Goal: Information Seeking & Learning: Learn about a topic

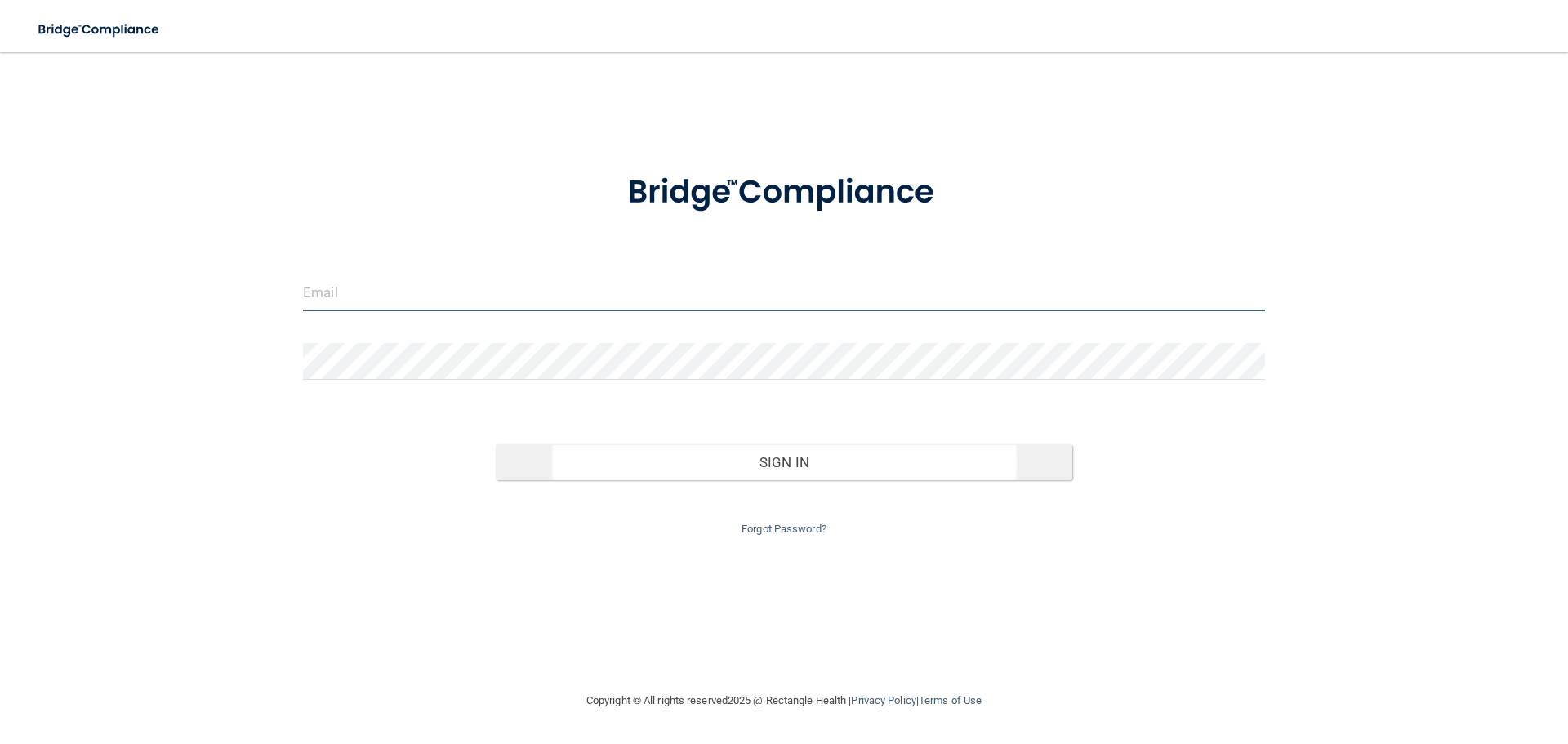
type input "[EMAIL_ADDRESS][DOMAIN_NAME]"
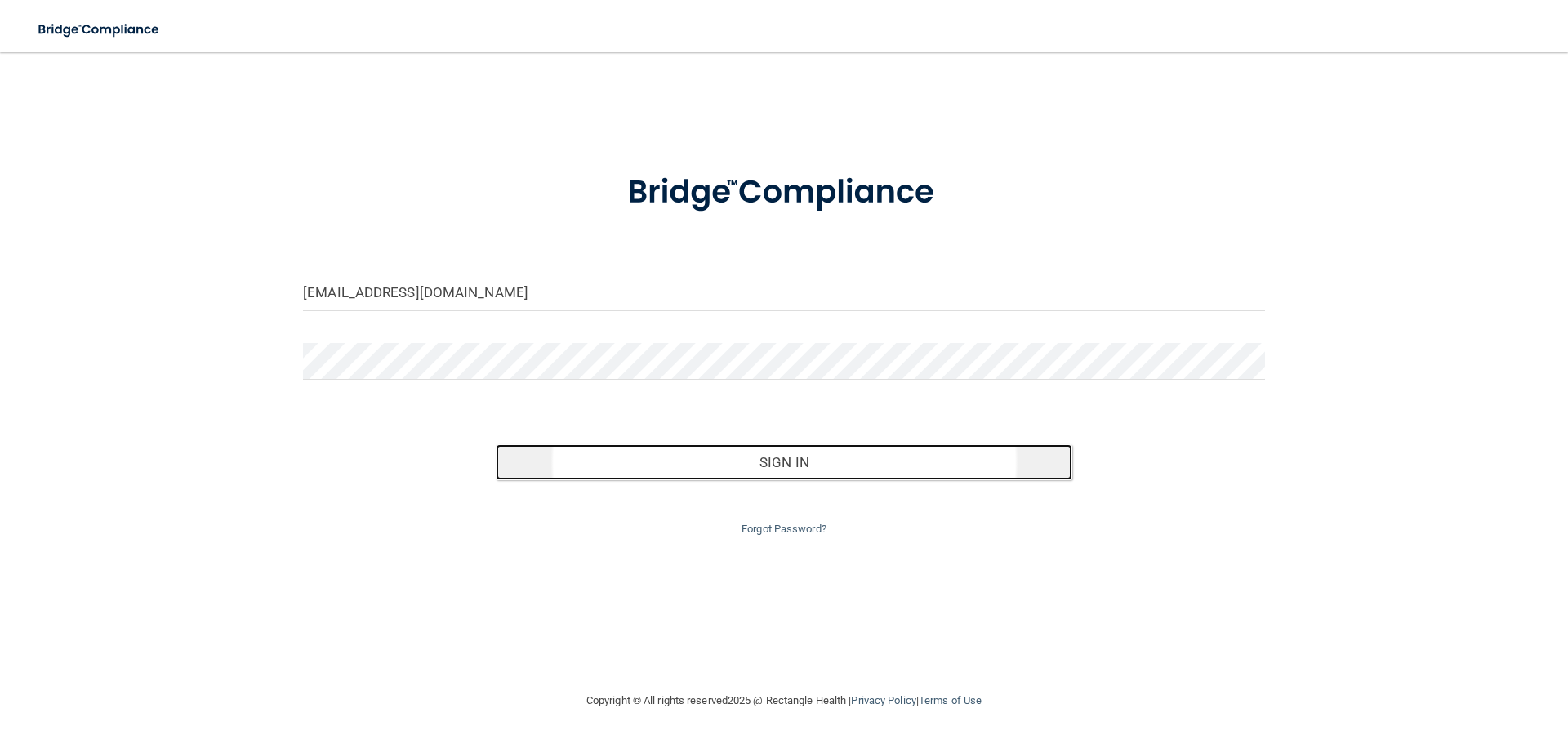
click at [685, 464] on button "Sign In" at bounding box center [784, 462] width 577 height 36
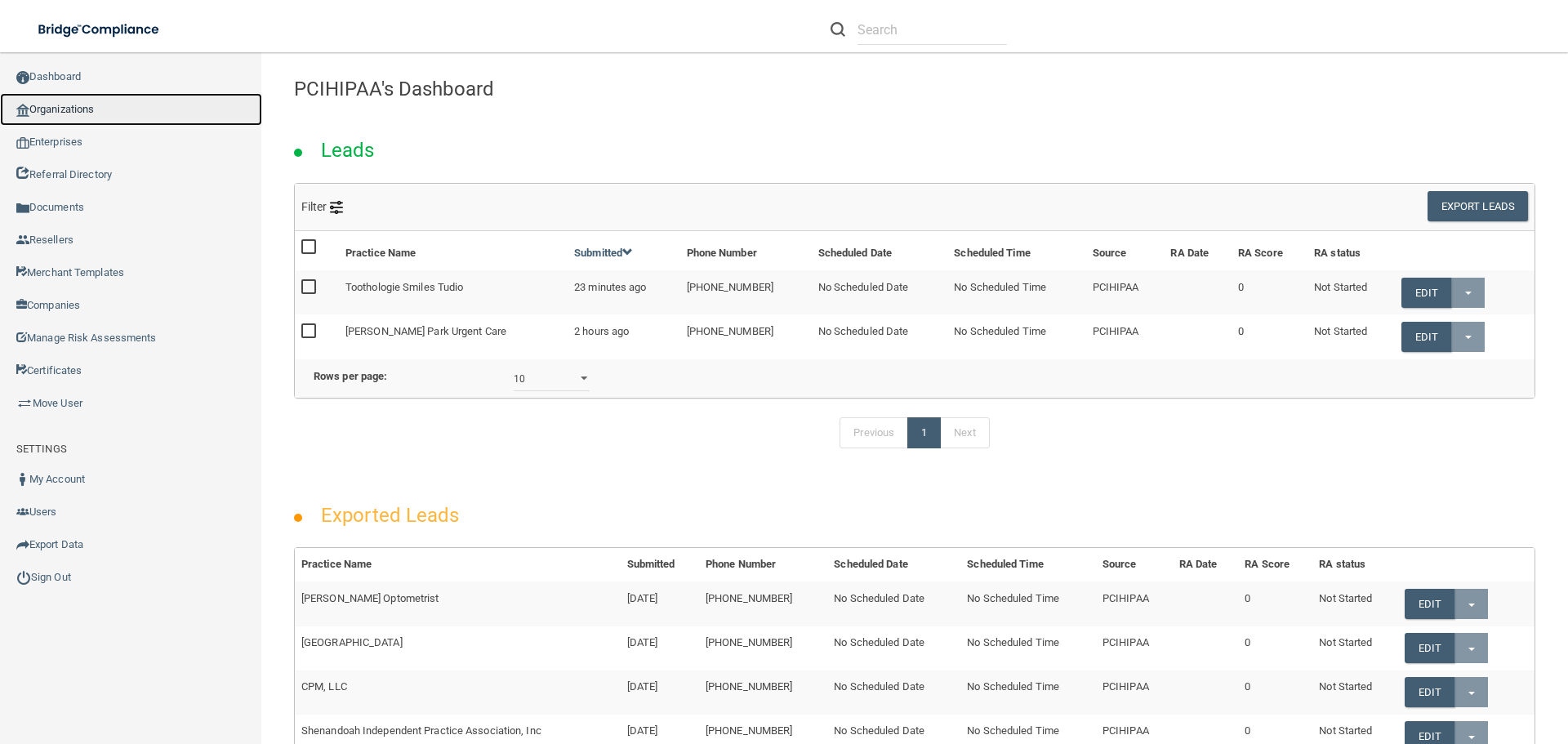
click at [81, 120] on link "Organizations" at bounding box center [131, 110] width 262 height 32
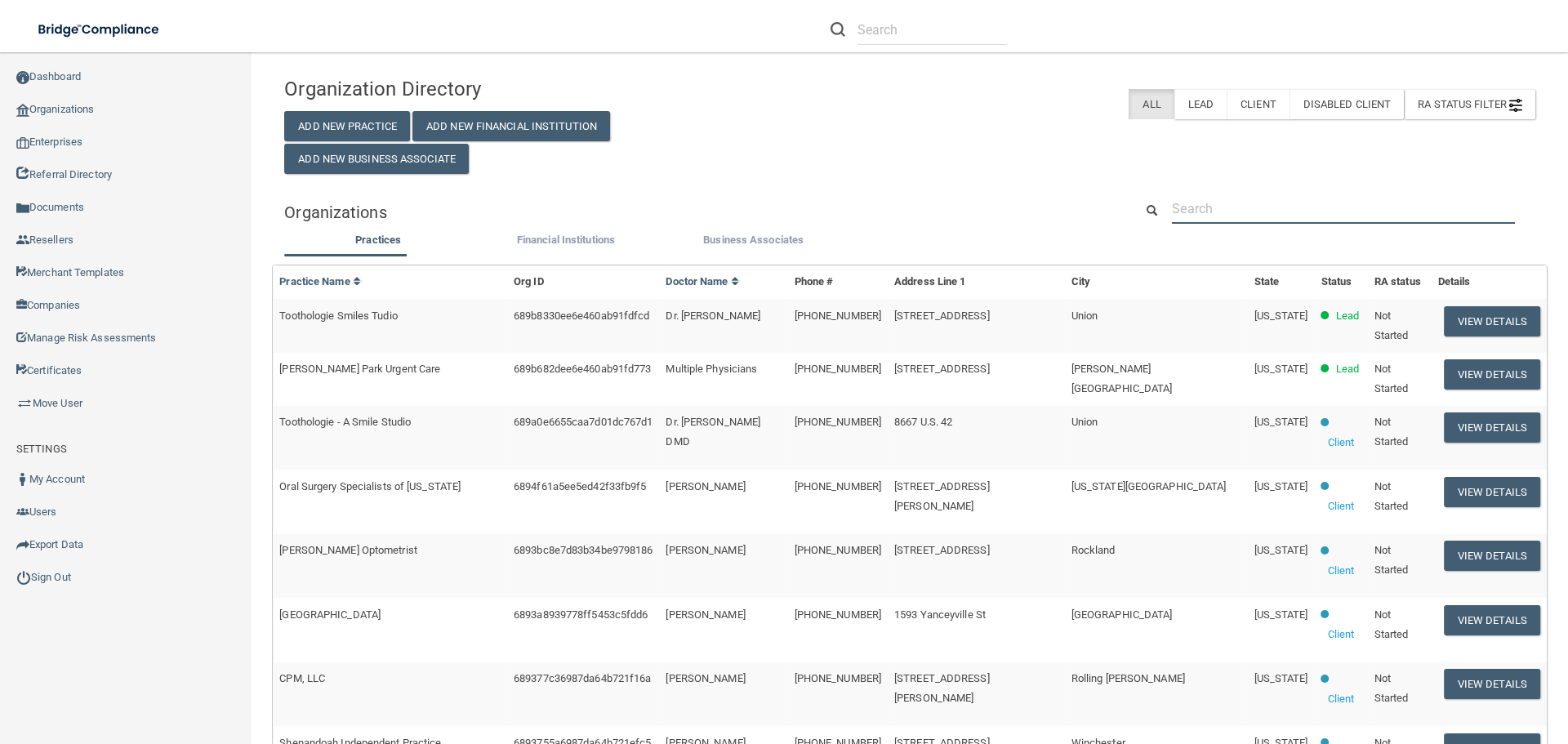
paste input "520001173849"
type input "520001173849"
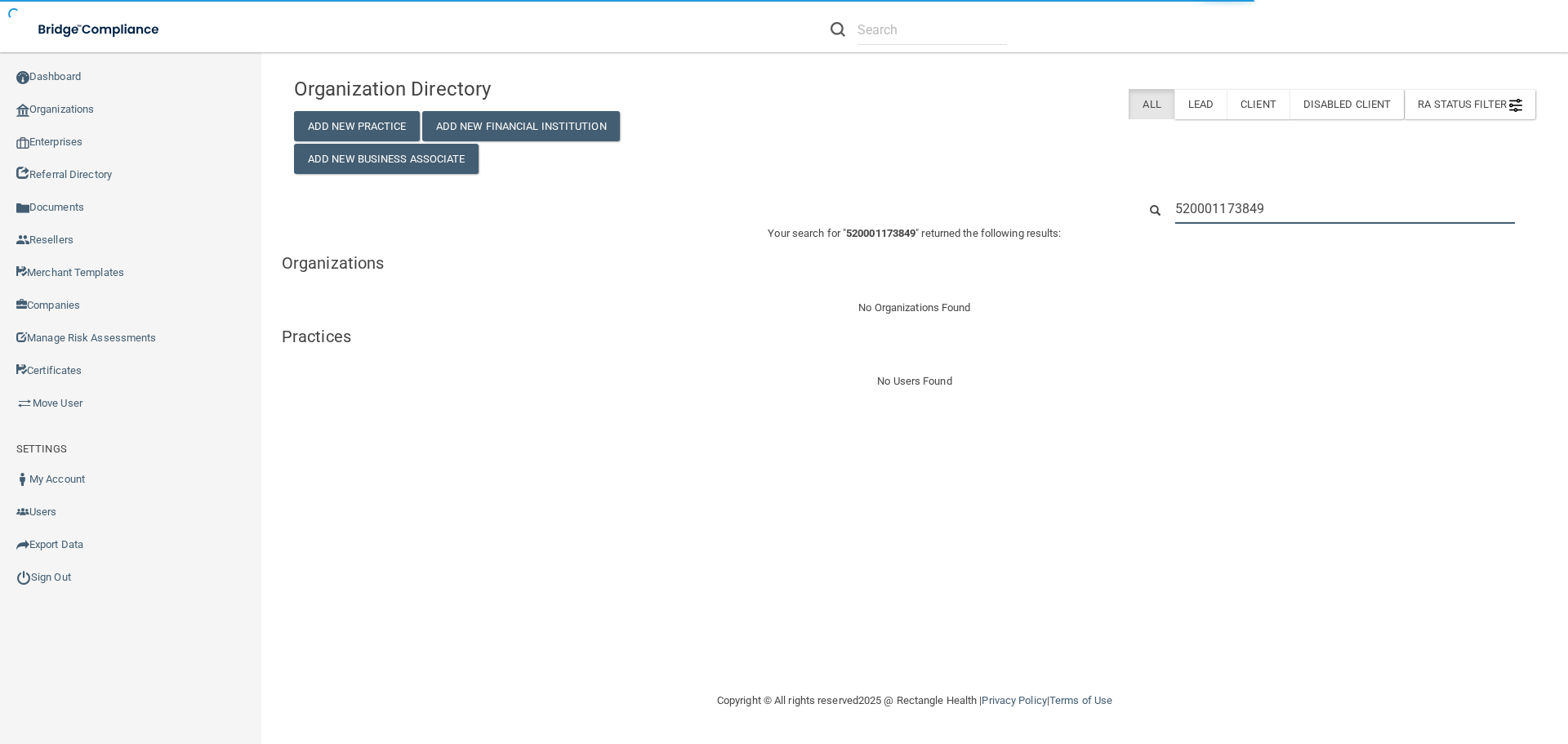
drag, startPoint x: 1295, startPoint y: 201, endPoint x: 1139, endPoint y: 204, distance: 156.0
click at [1144, 204] on div "520001173849" at bounding box center [1335, 209] width 422 height 31
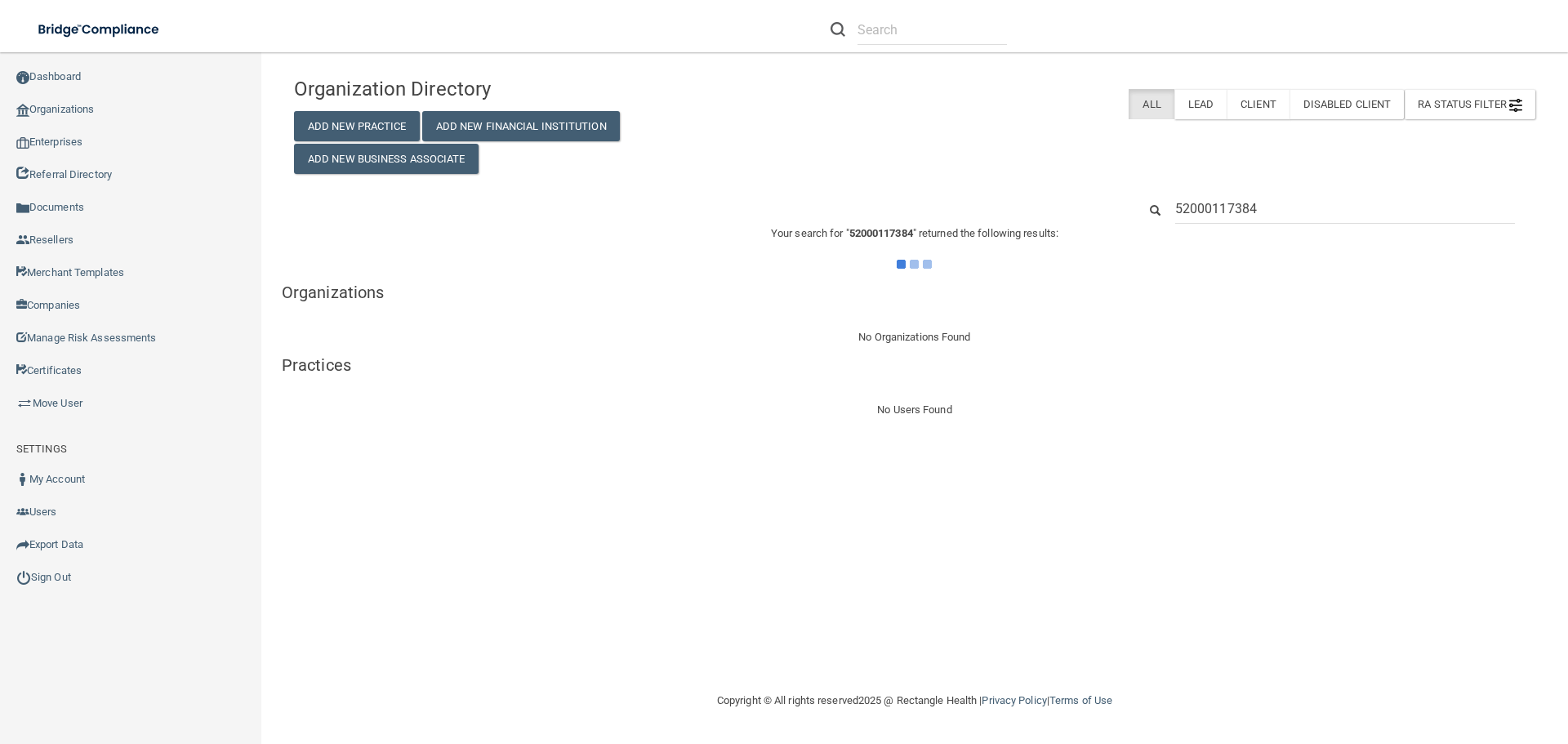
type input "52000117384"
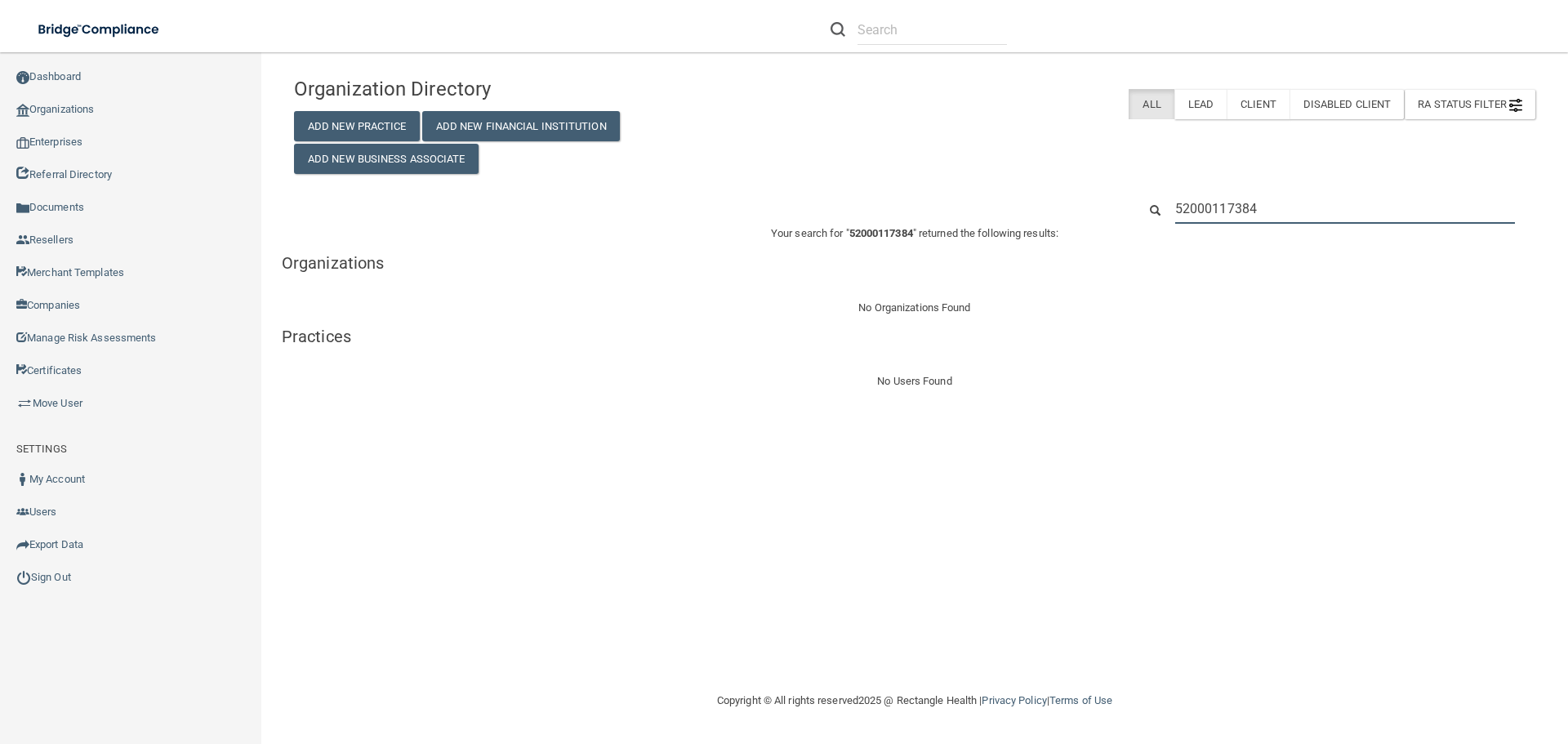
drag, startPoint x: 1270, startPoint y: 212, endPoint x: 1131, endPoint y: 213, distance: 139.0
click at [1131, 213] on div "52000117384" at bounding box center [1335, 209] width 422 height 31
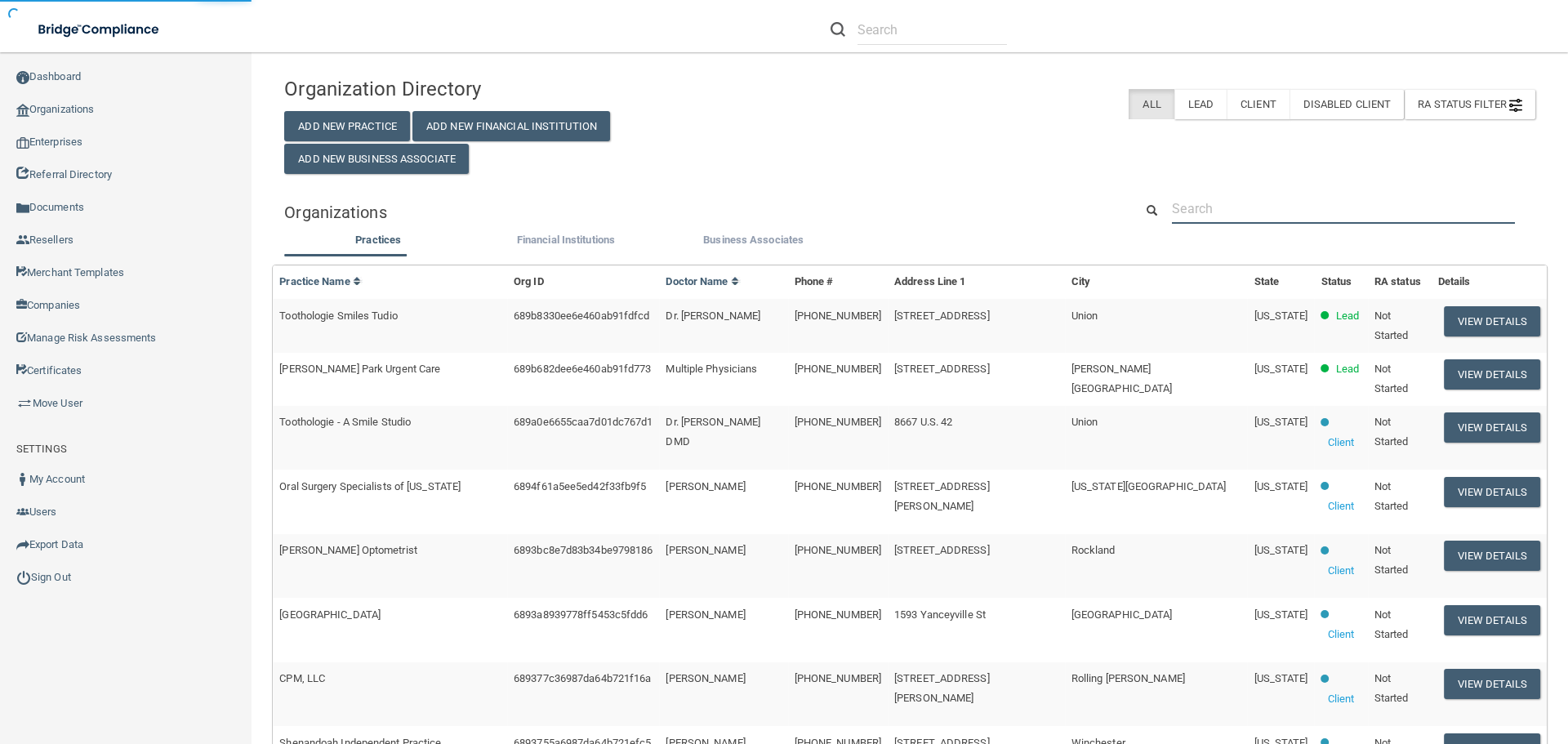
paste input "Browns Valley Dental"
type input "Browns Valley Dental"
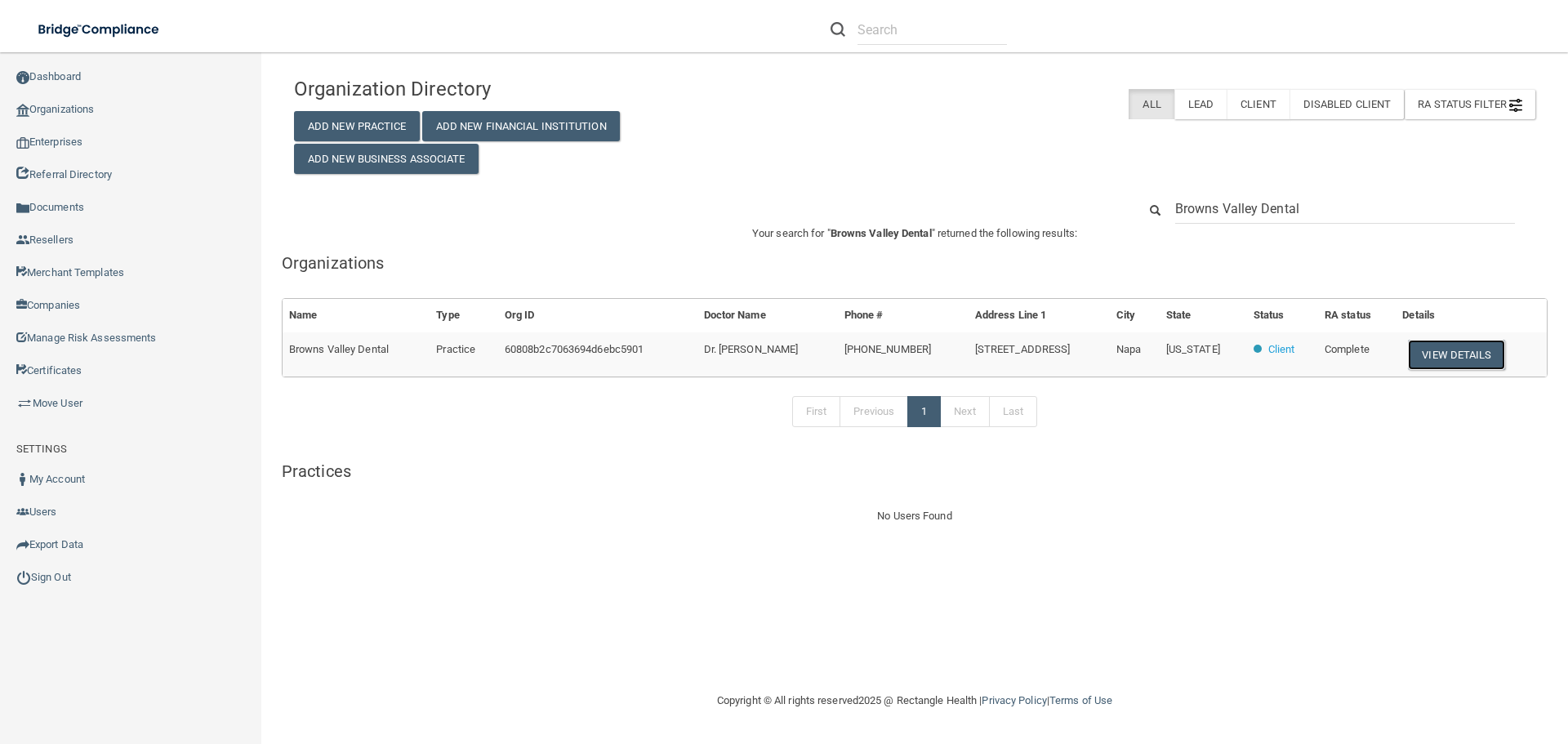
drag, startPoint x: 1448, startPoint y: 347, endPoint x: 1345, endPoint y: 299, distance: 113.6
click at [1449, 346] on button "View Details" at bounding box center [1455, 355] width 96 height 31
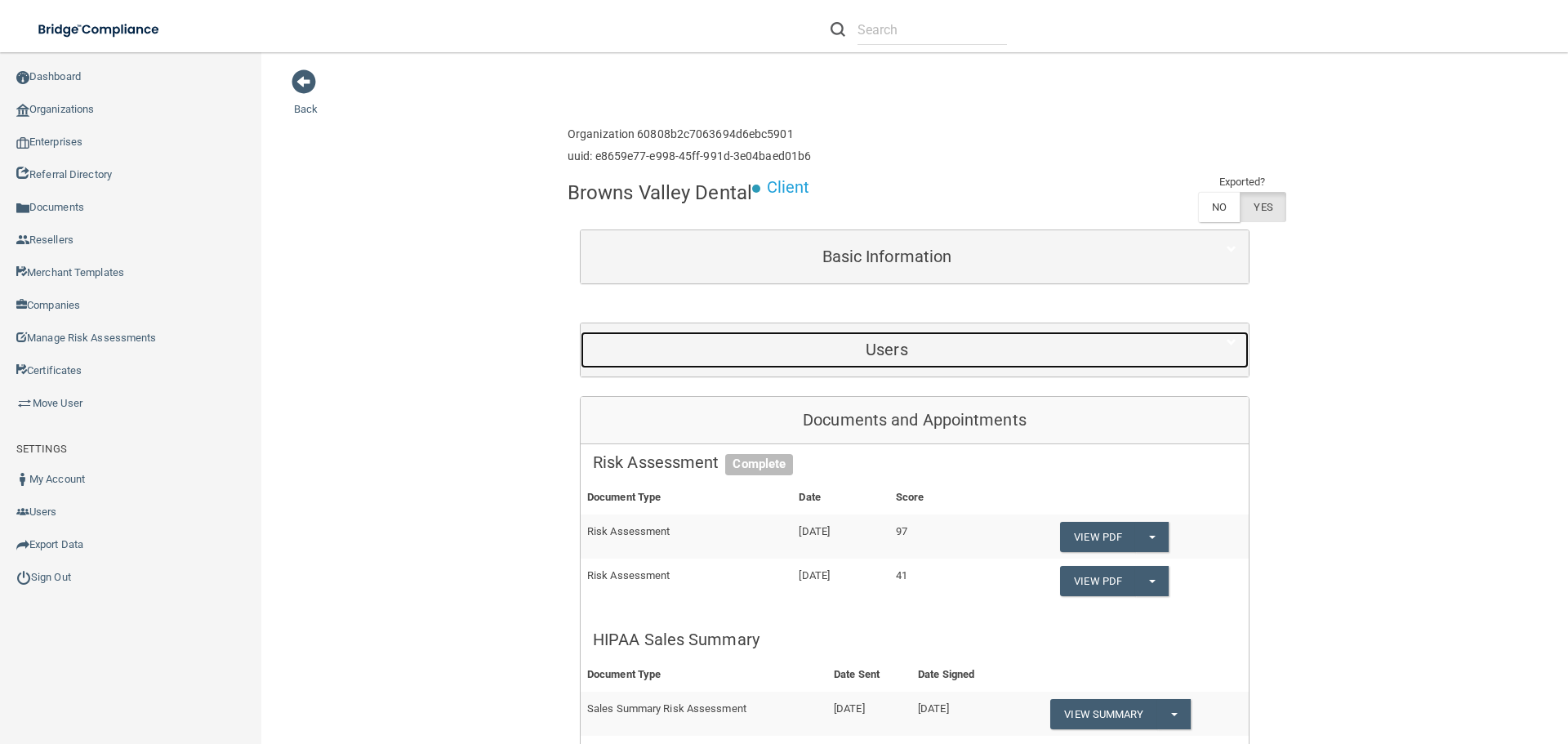
drag, startPoint x: 909, startPoint y: 346, endPoint x: 910, endPoint y: 317, distance: 29.0
click at [909, 346] on h5 "Users" at bounding box center [886, 349] width 588 height 18
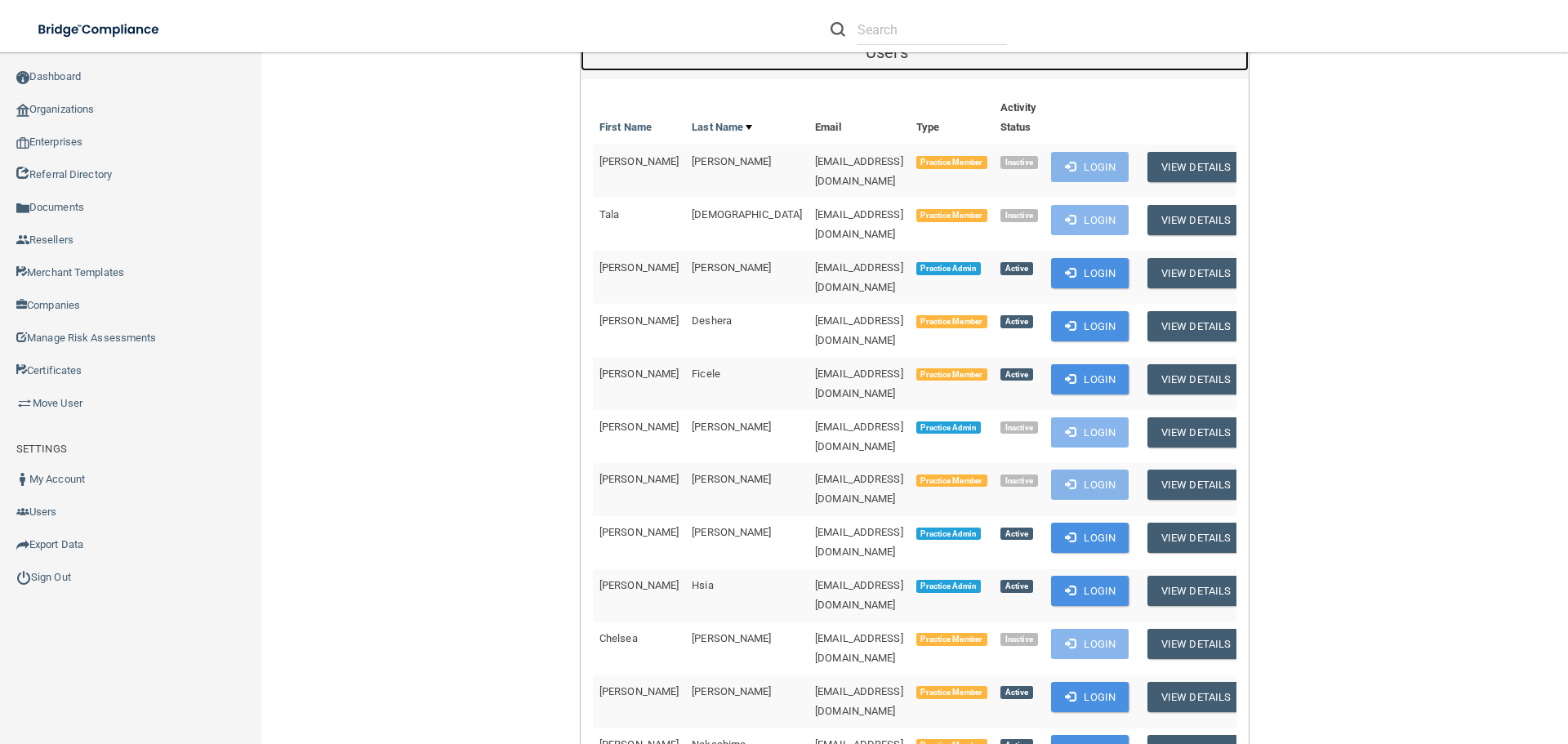
scroll to position [327, 0]
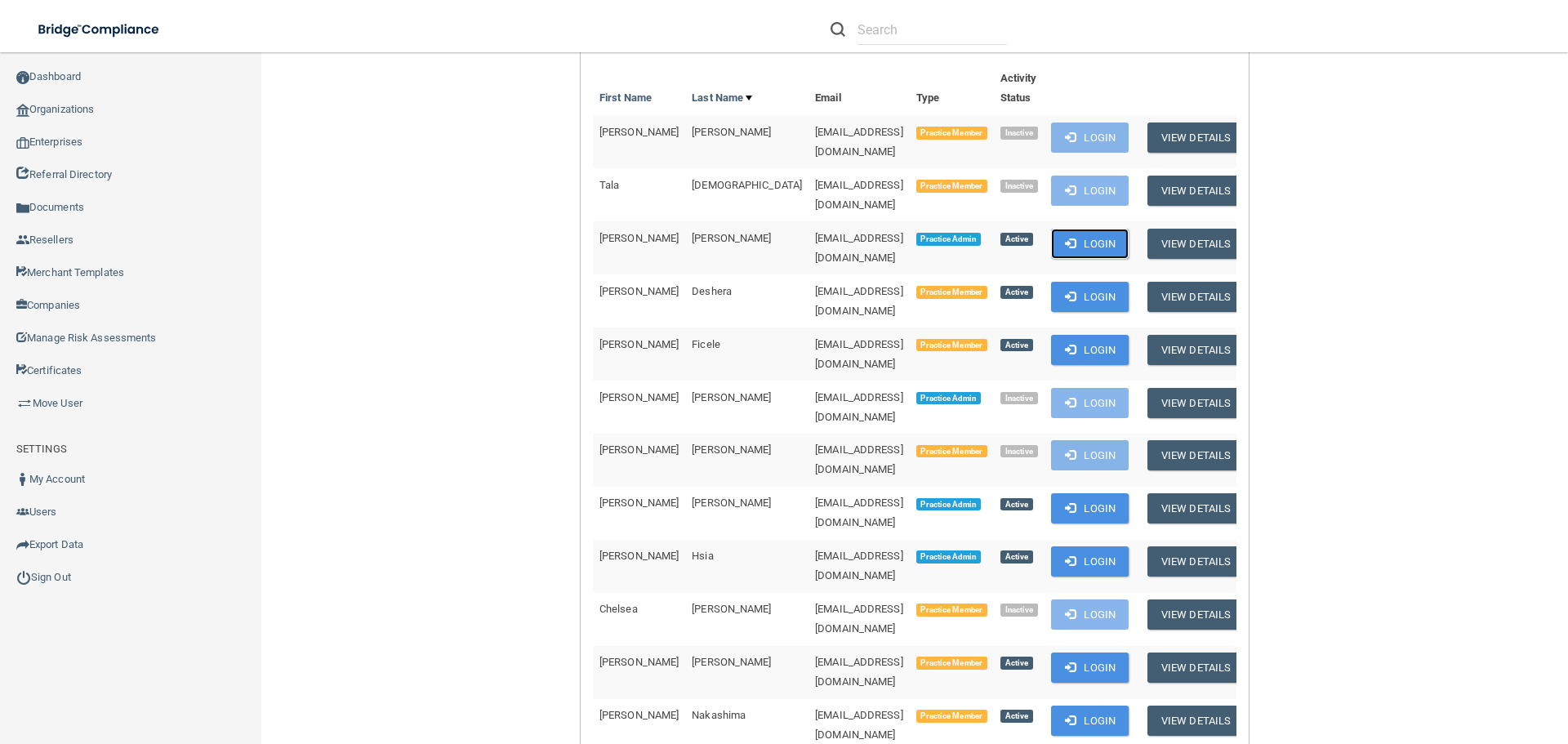
click at [1075, 228] on button "Login" at bounding box center [1089, 244] width 77 height 31
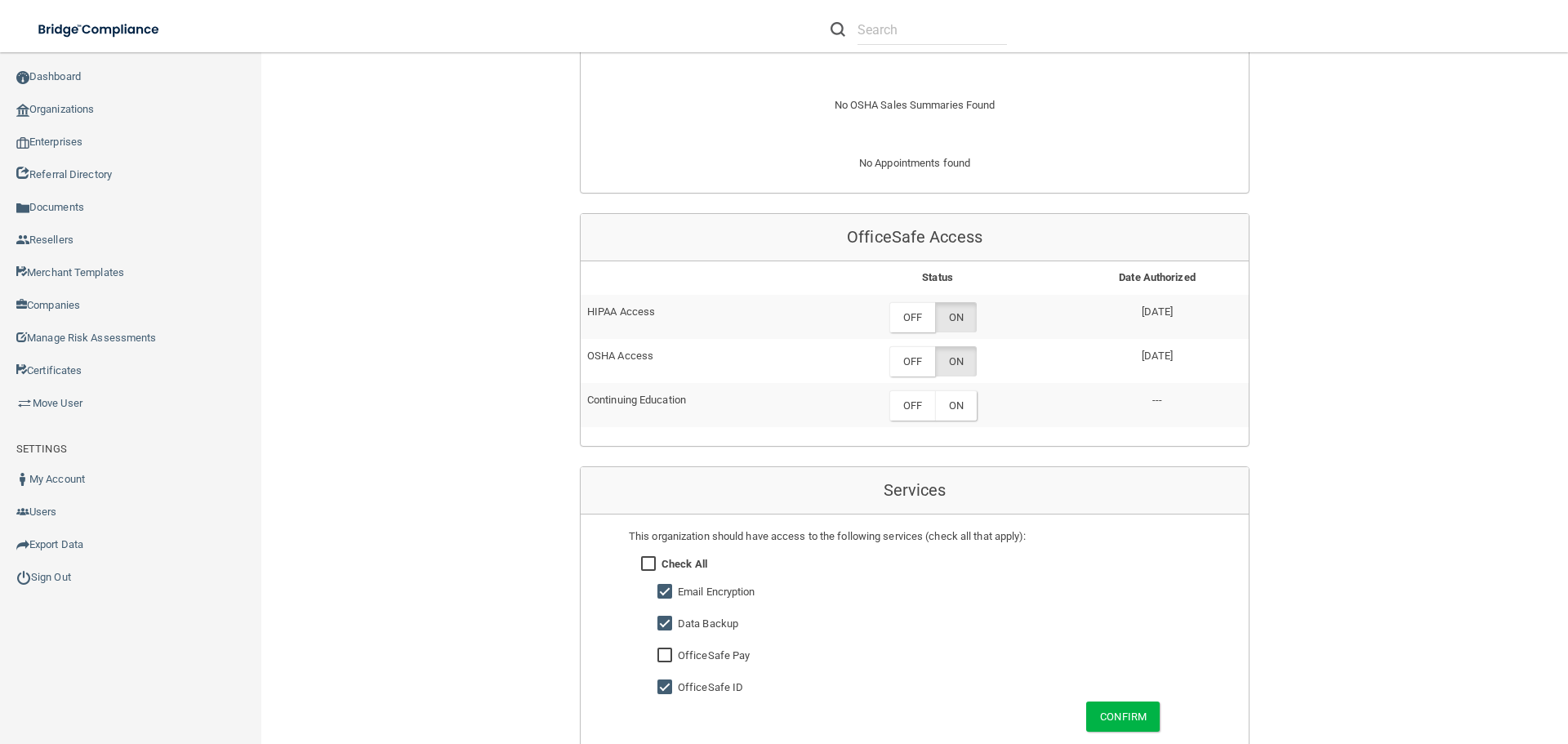
scroll to position [1797, 0]
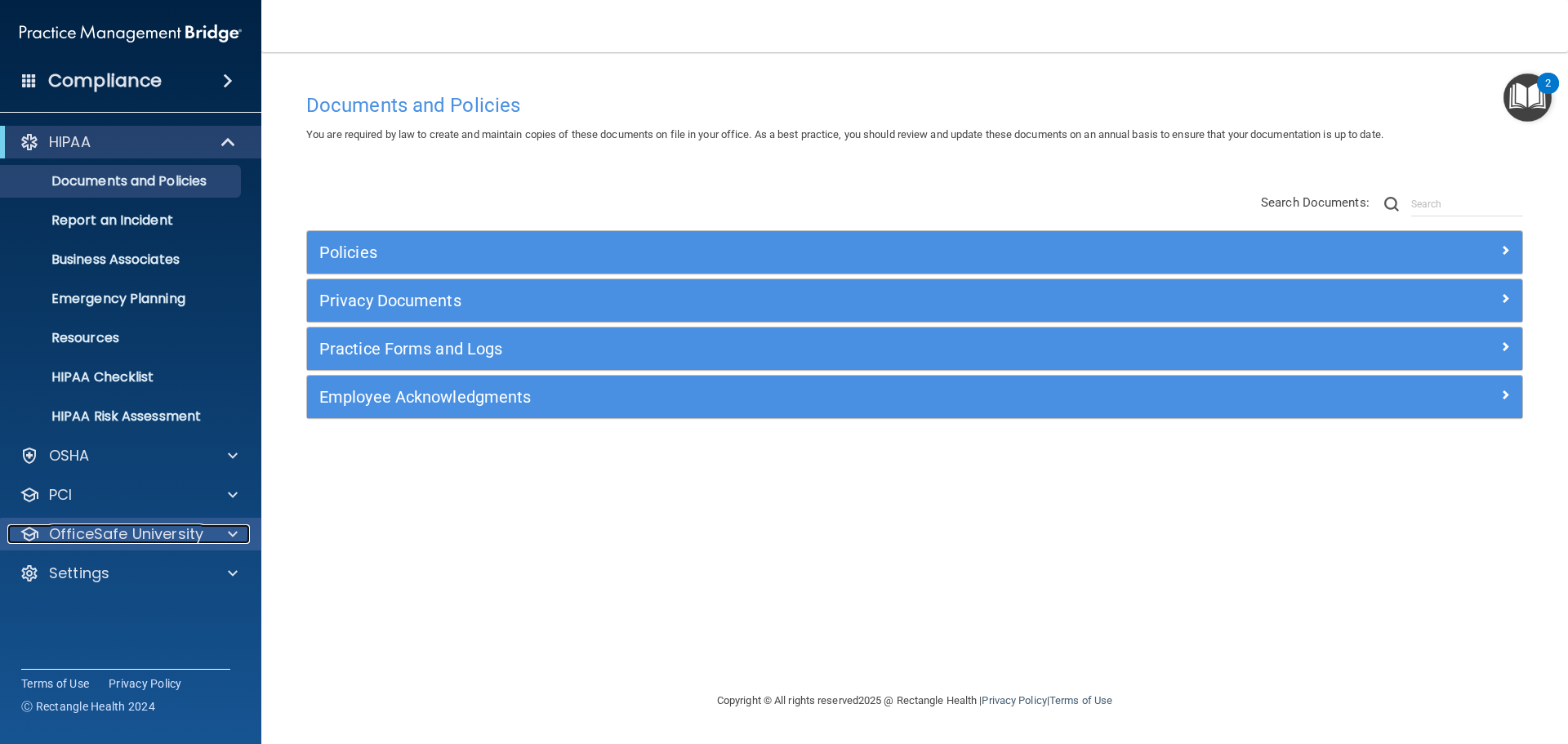
click at [229, 538] on span at bounding box center [233, 534] width 10 height 20
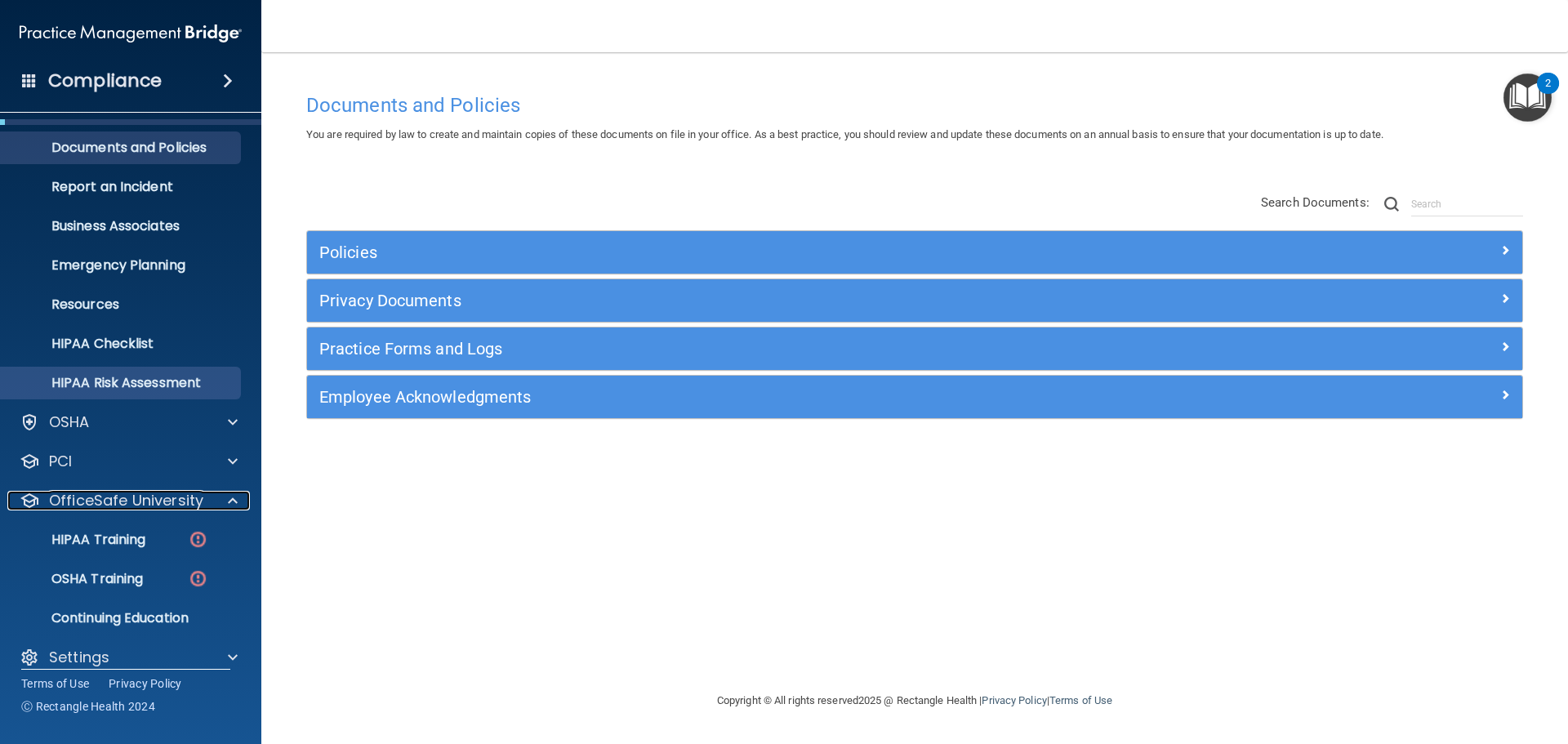
scroll to position [52, 0]
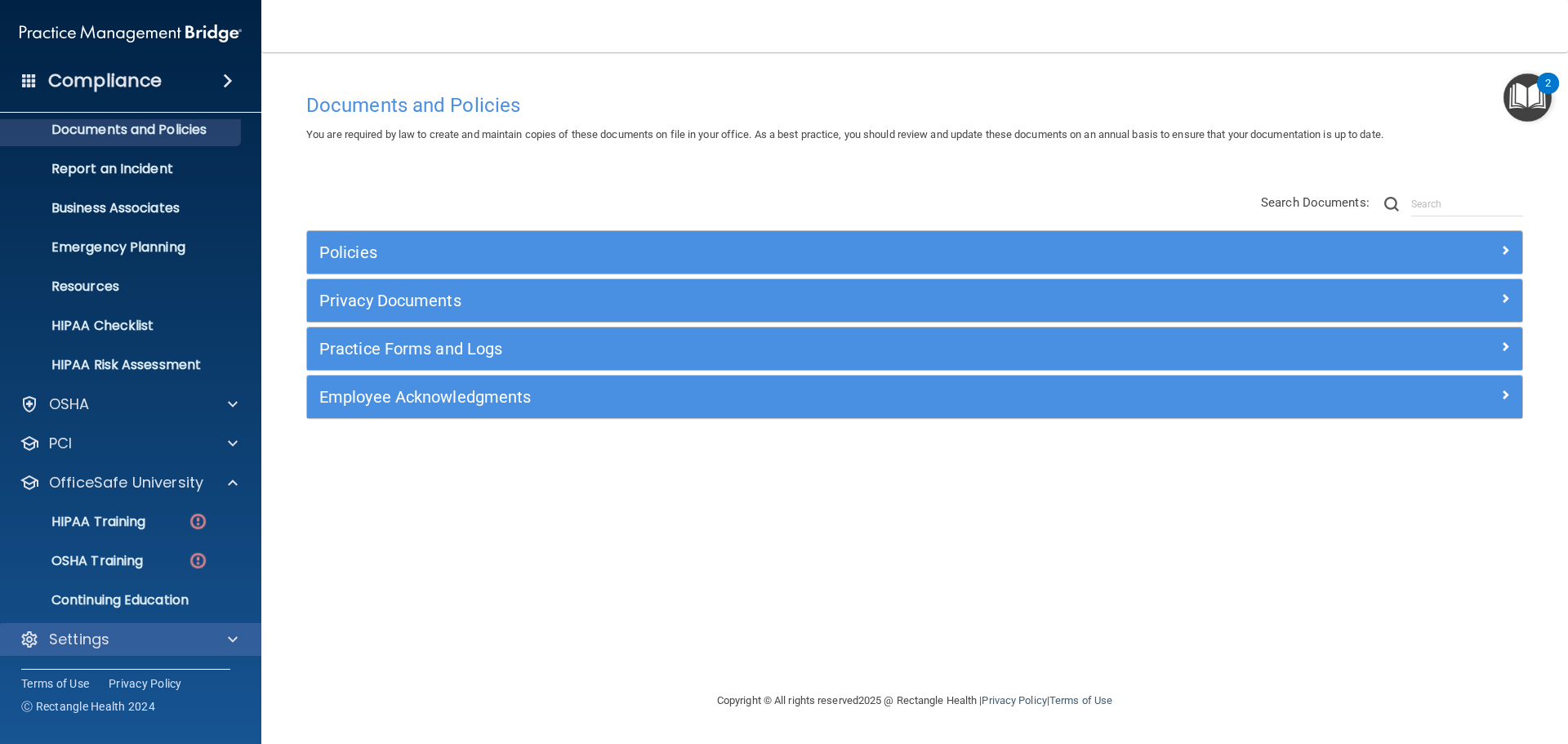
click at [227, 628] on div "Settings" at bounding box center [131, 640] width 262 height 32
click at [236, 637] on span at bounding box center [233, 640] width 10 height 20
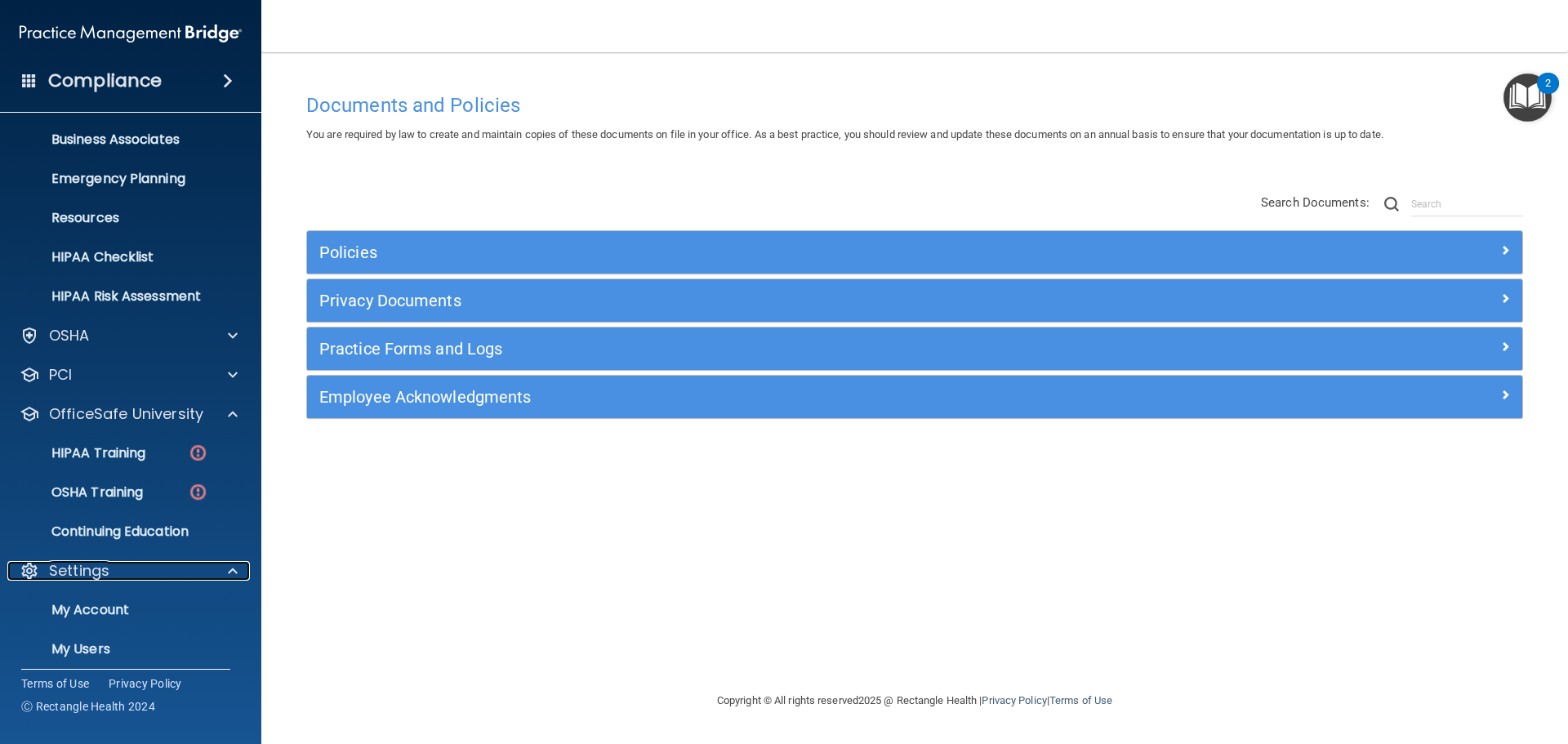
scroll to position [208, 0]
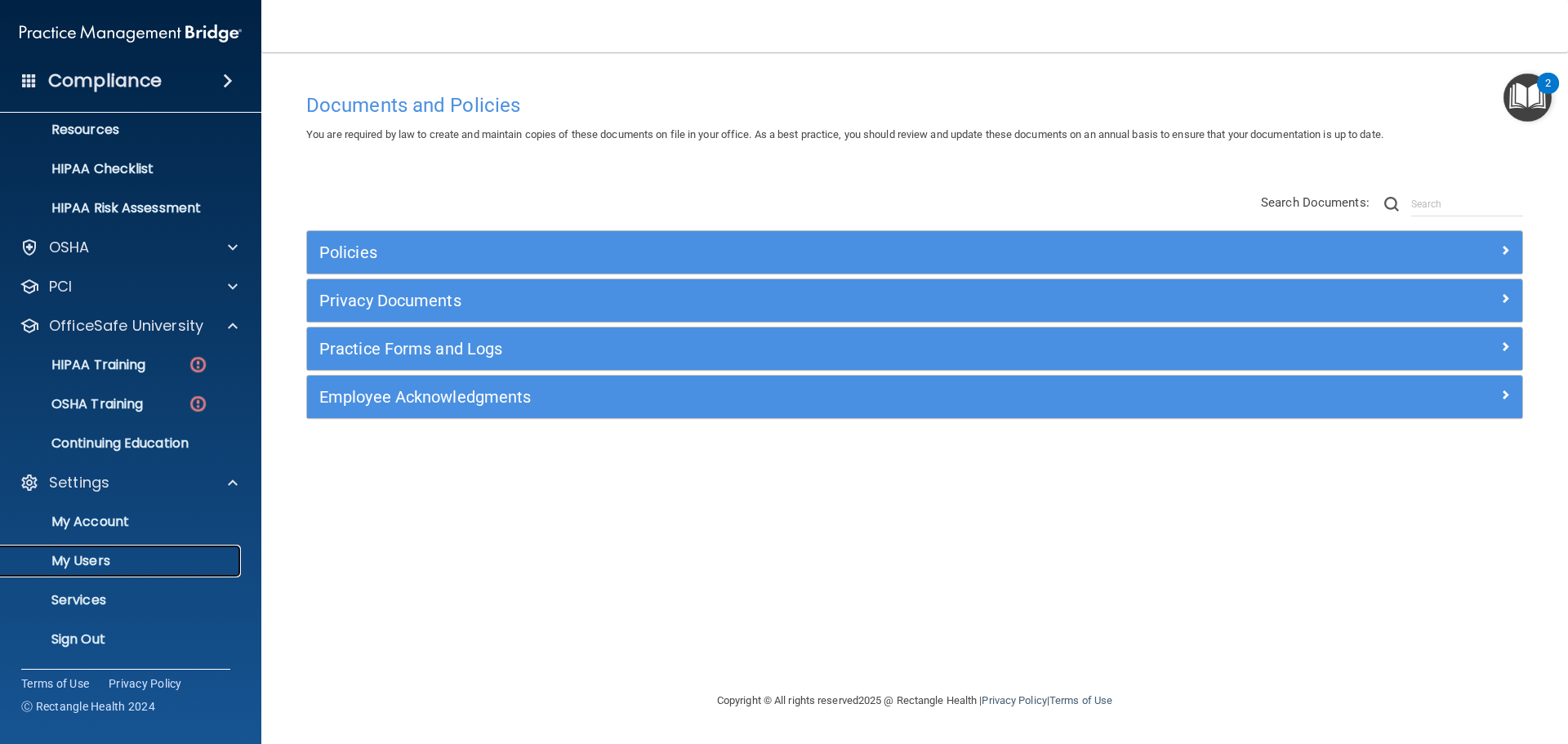
click at [121, 555] on p "My Users" at bounding box center [122, 561] width 223 height 16
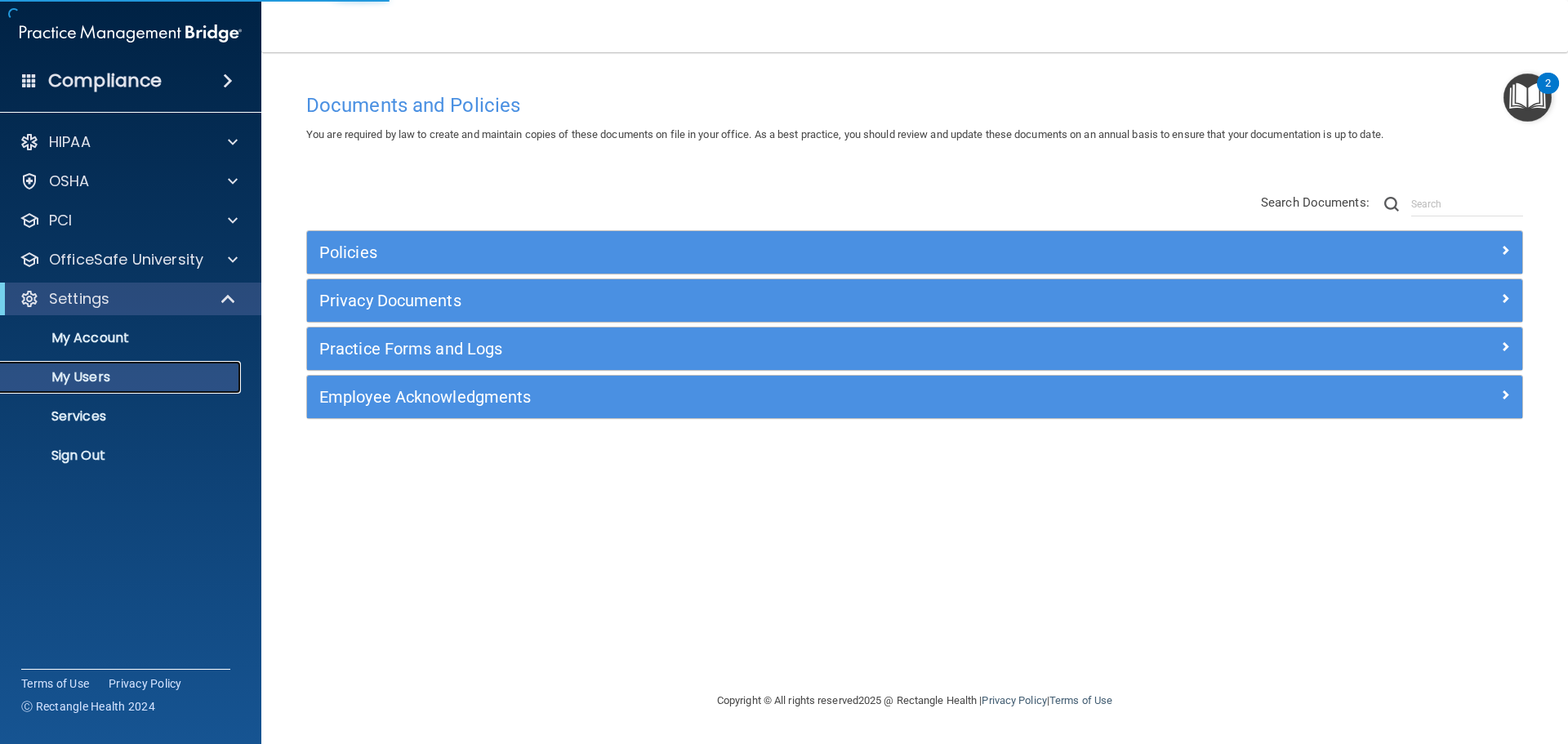
select select "20"
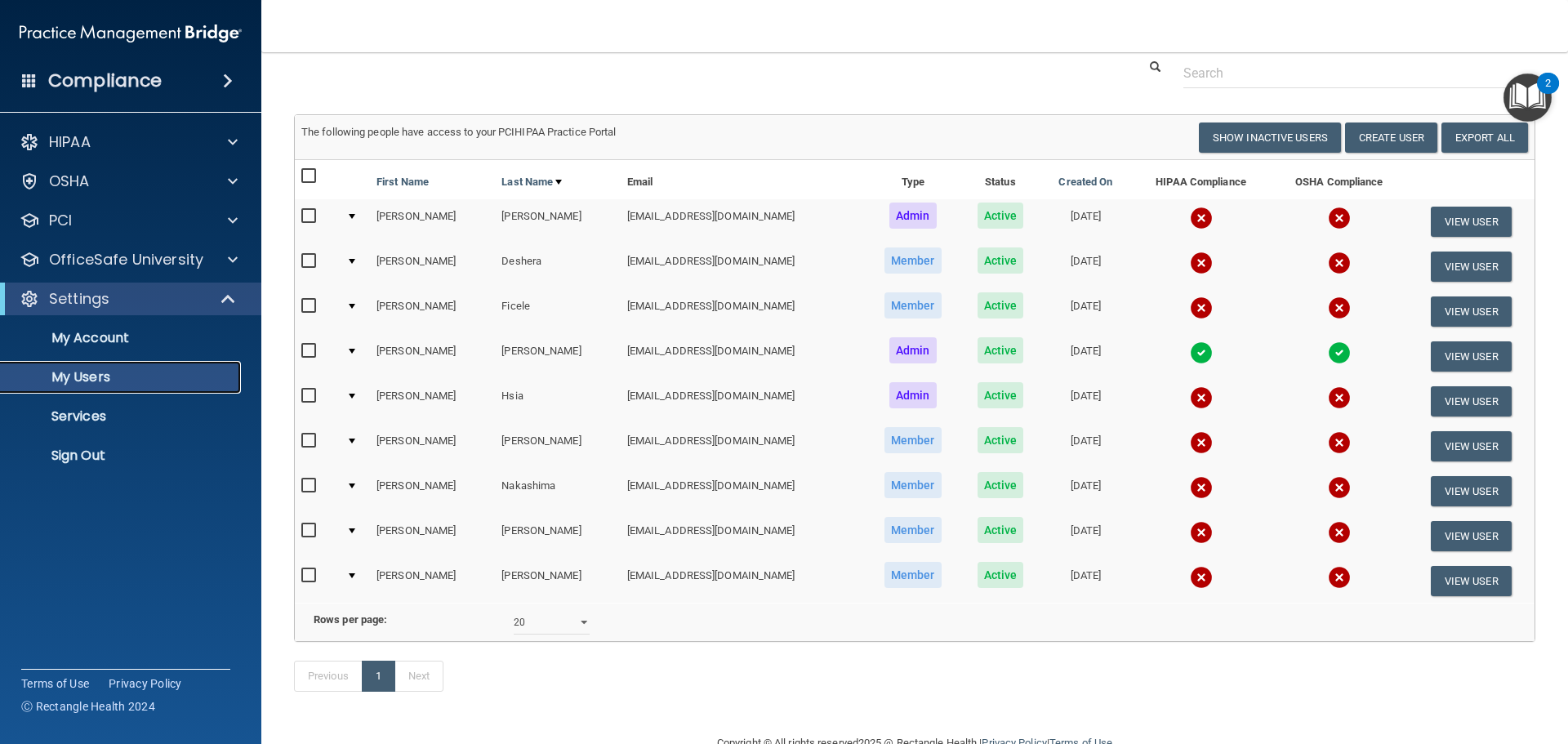
scroll to position [114, 0]
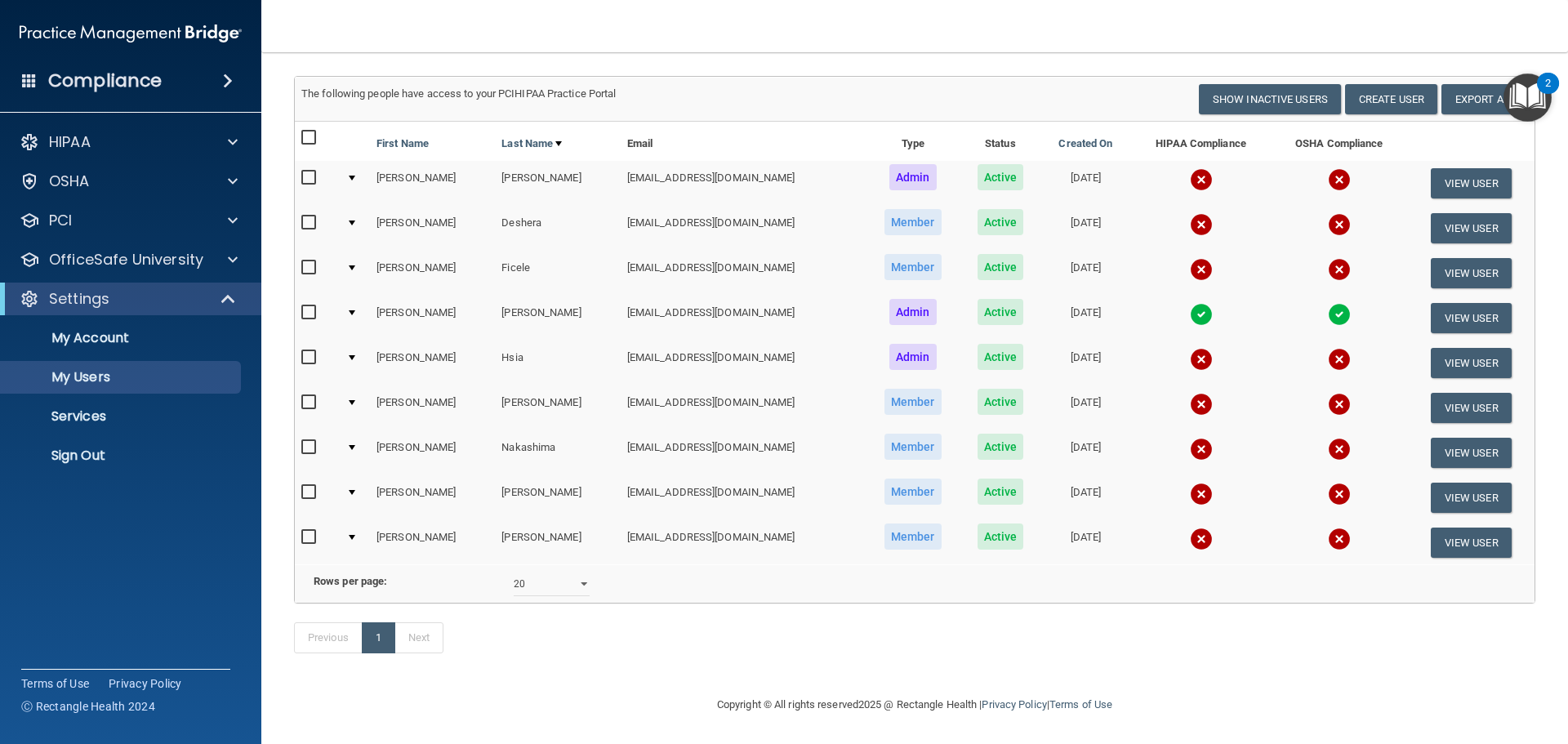
click at [1158, 161] on td at bounding box center [1200, 183] width 139 height 45
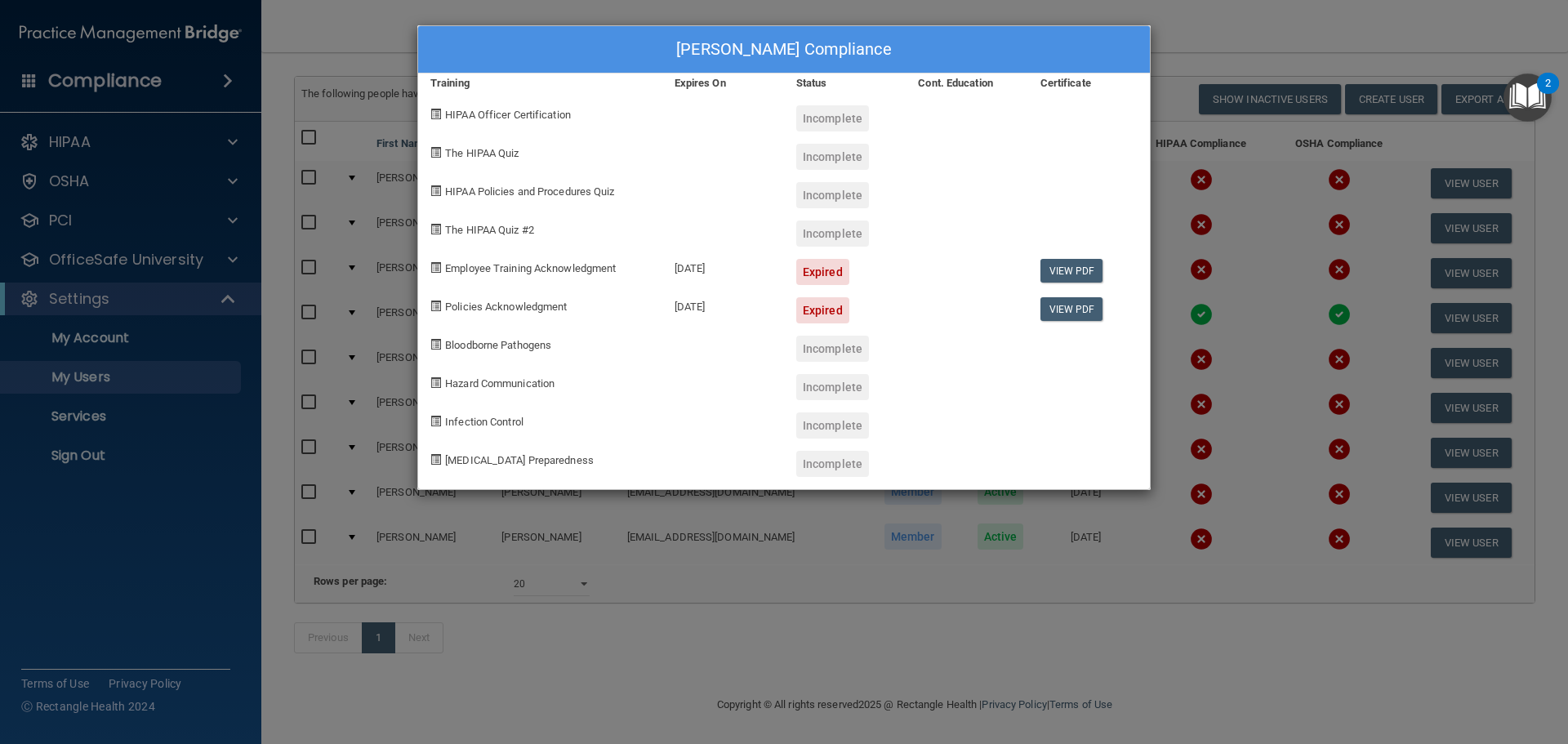
click at [1284, 192] on div "Peter Chung's Compliance Training Expires On Status Cont. Education Certificate…" at bounding box center [784, 372] width 1568 height 744
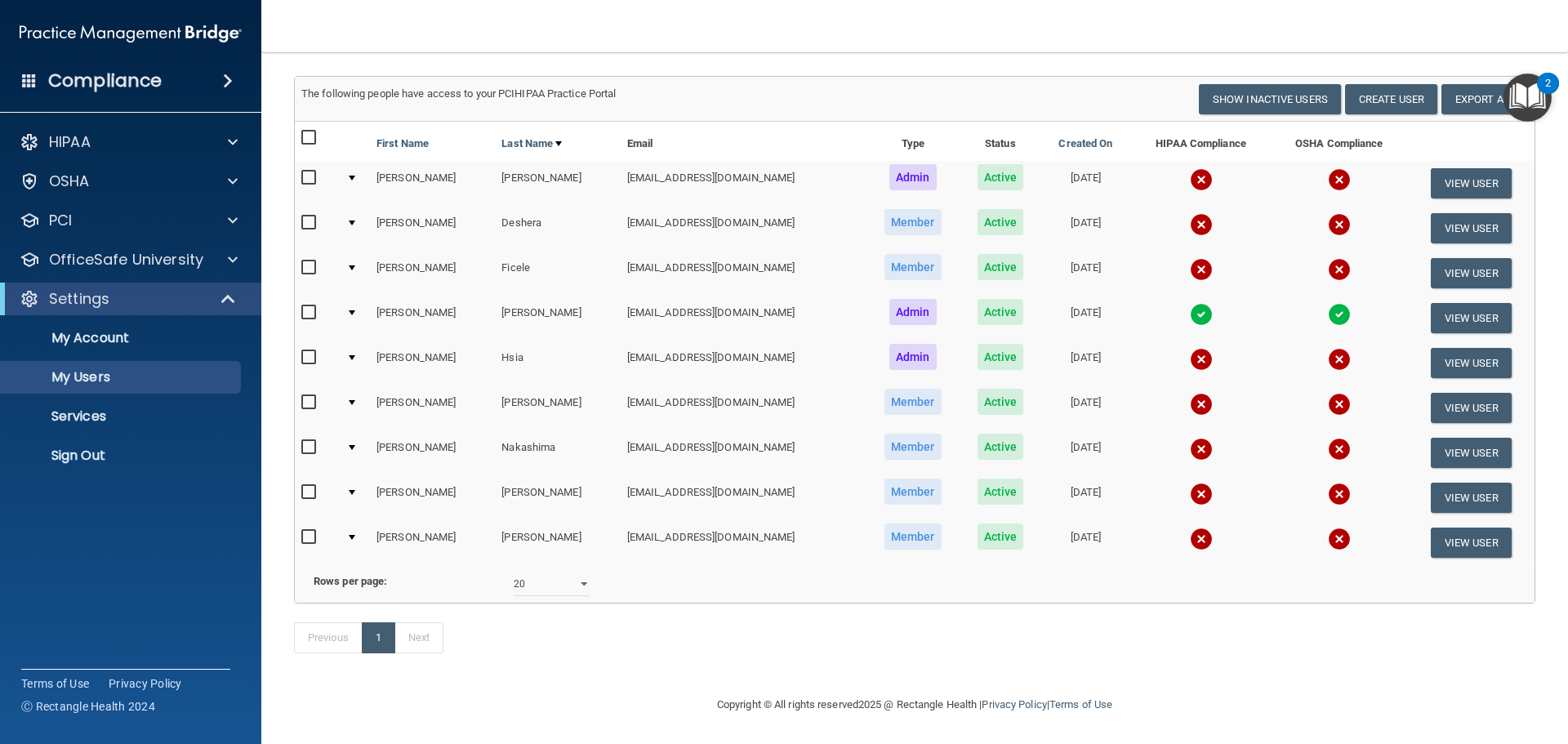
click at [1189, 303] on img at bounding box center [1200, 314] width 23 height 23
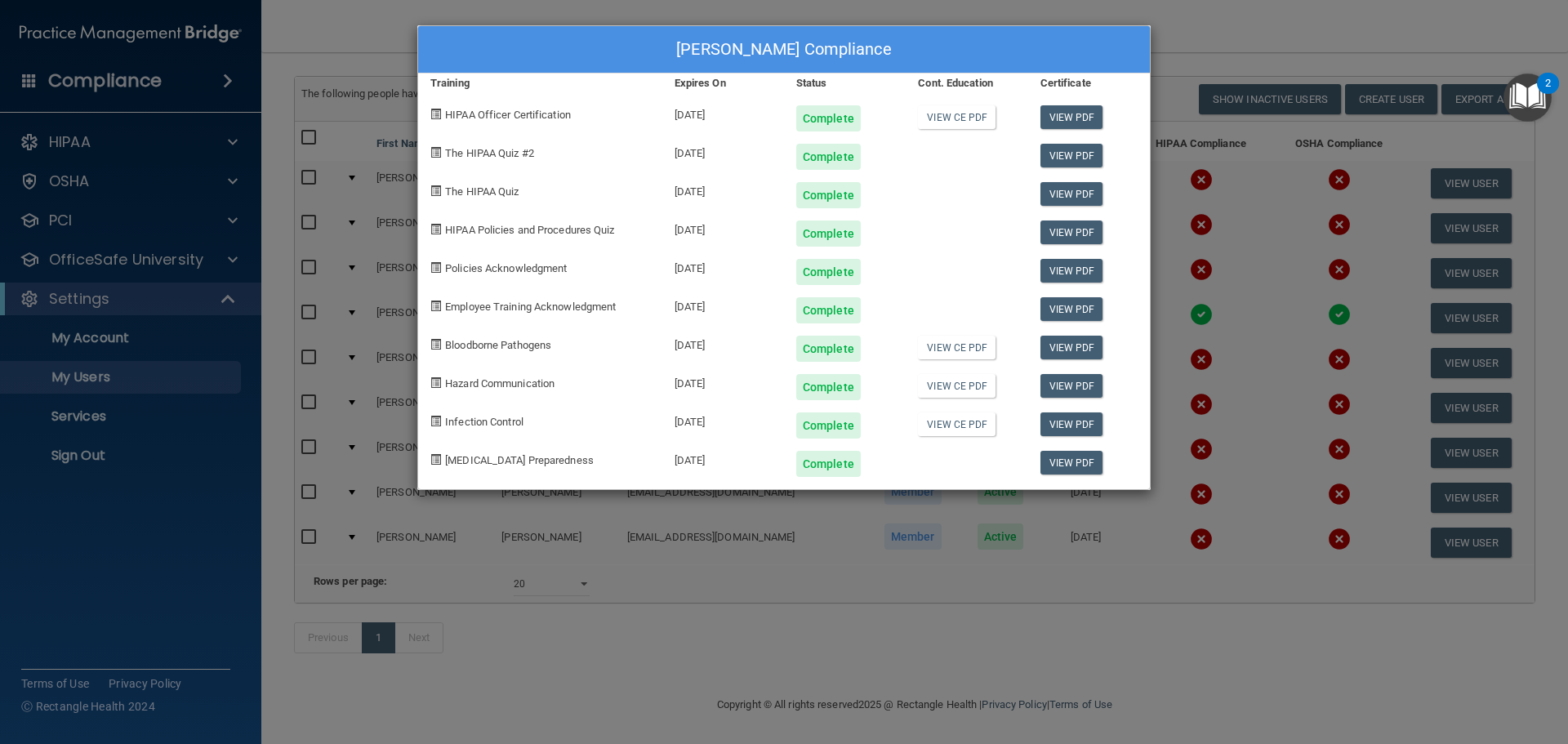
click at [1217, 260] on div "Erica Hillyer's Compliance Training Expires On Status Cont. Education Certifica…" at bounding box center [784, 372] width 1568 height 744
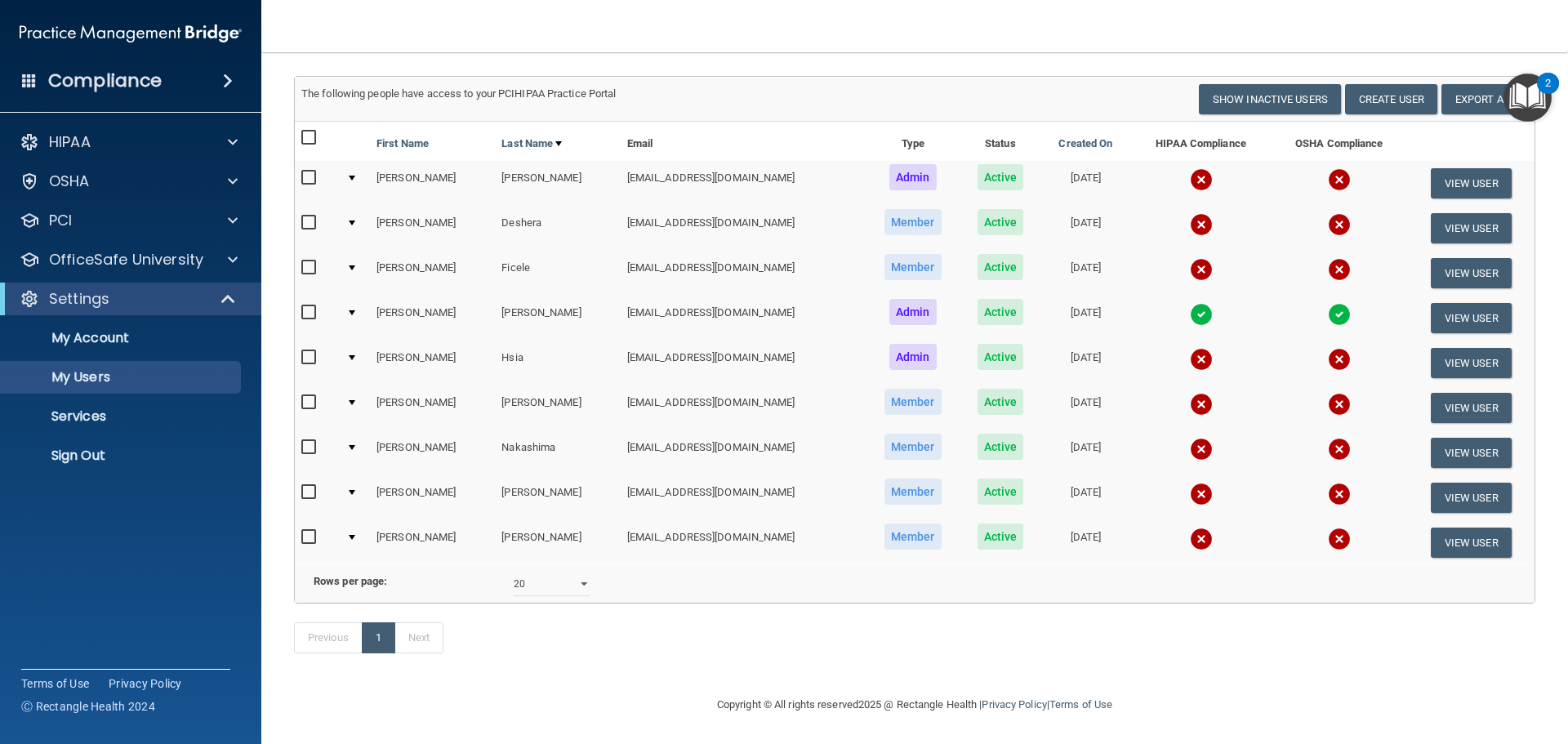
scroll to position [0, 0]
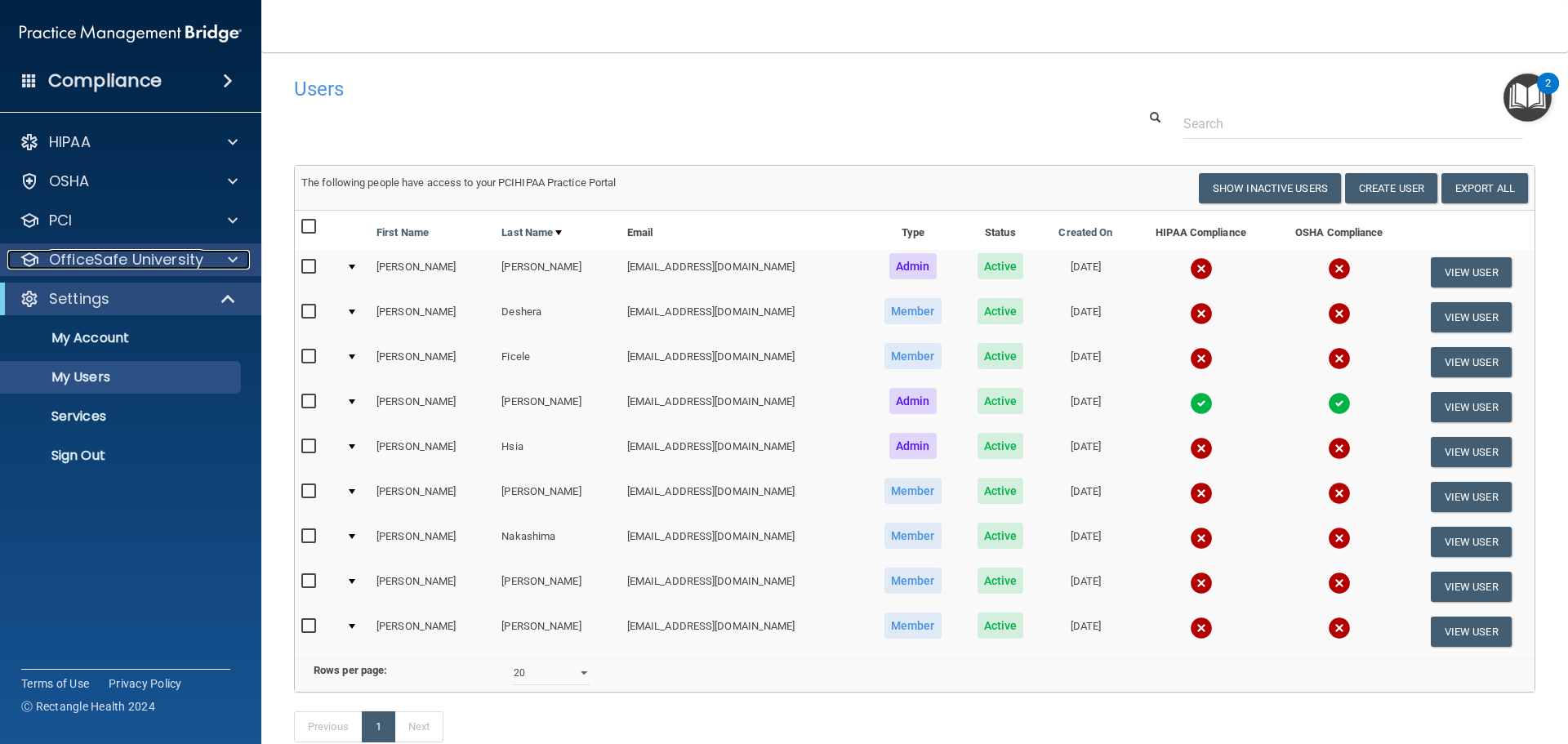
click at [222, 257] on div at bounding box center [230, 259] width 41 height 20
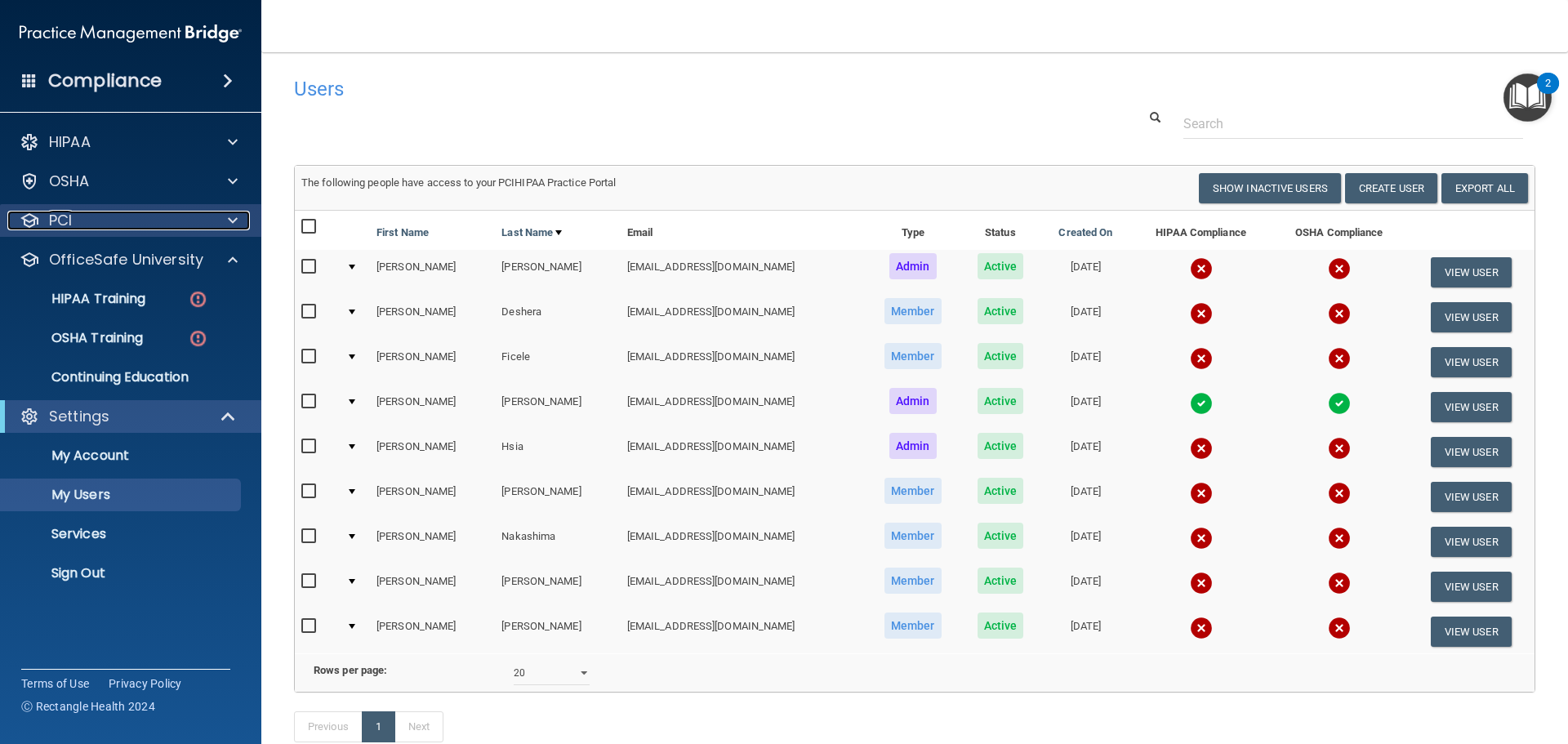
click at [233, 218] on span at bounding box center [233, 220] width 10 height 20
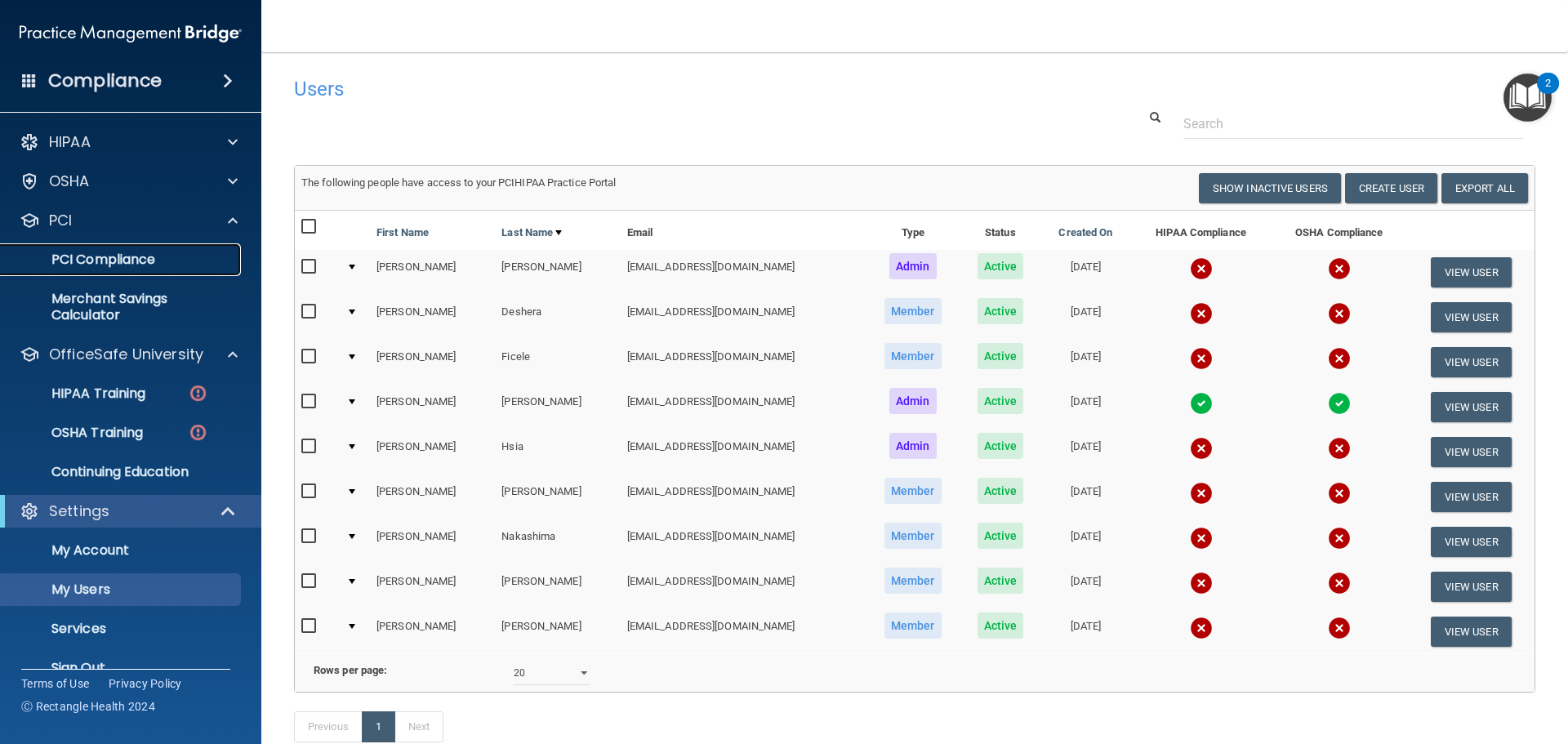
click at [135, 259] on p "PCI Compliance" at bounding box center [122, 259] width 223 height 16
click at [210, 217] on div at bounding box center [230, 220] width 41 height 20
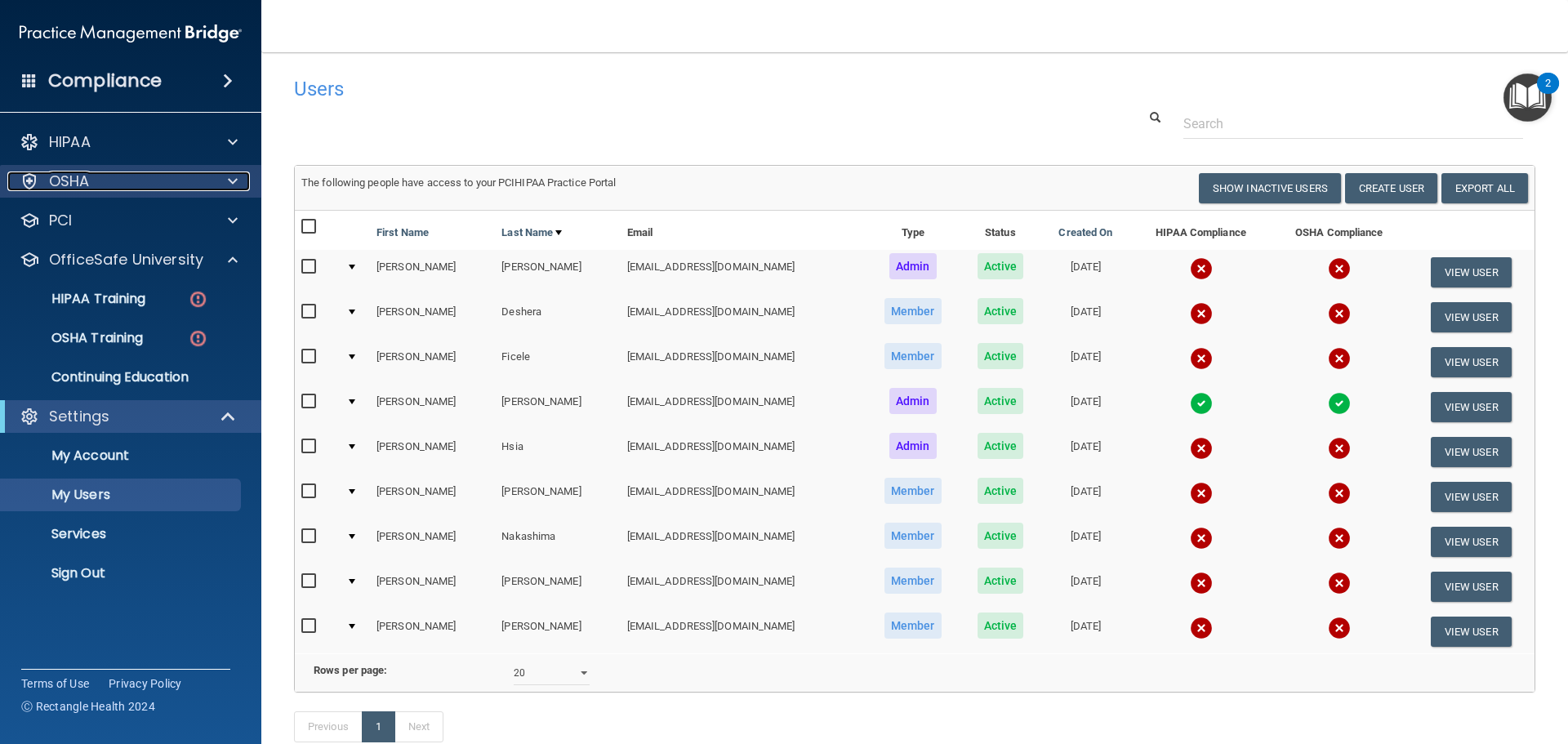
click at [230, 183] on span at bounding box center [233, 181] width 10 height 20
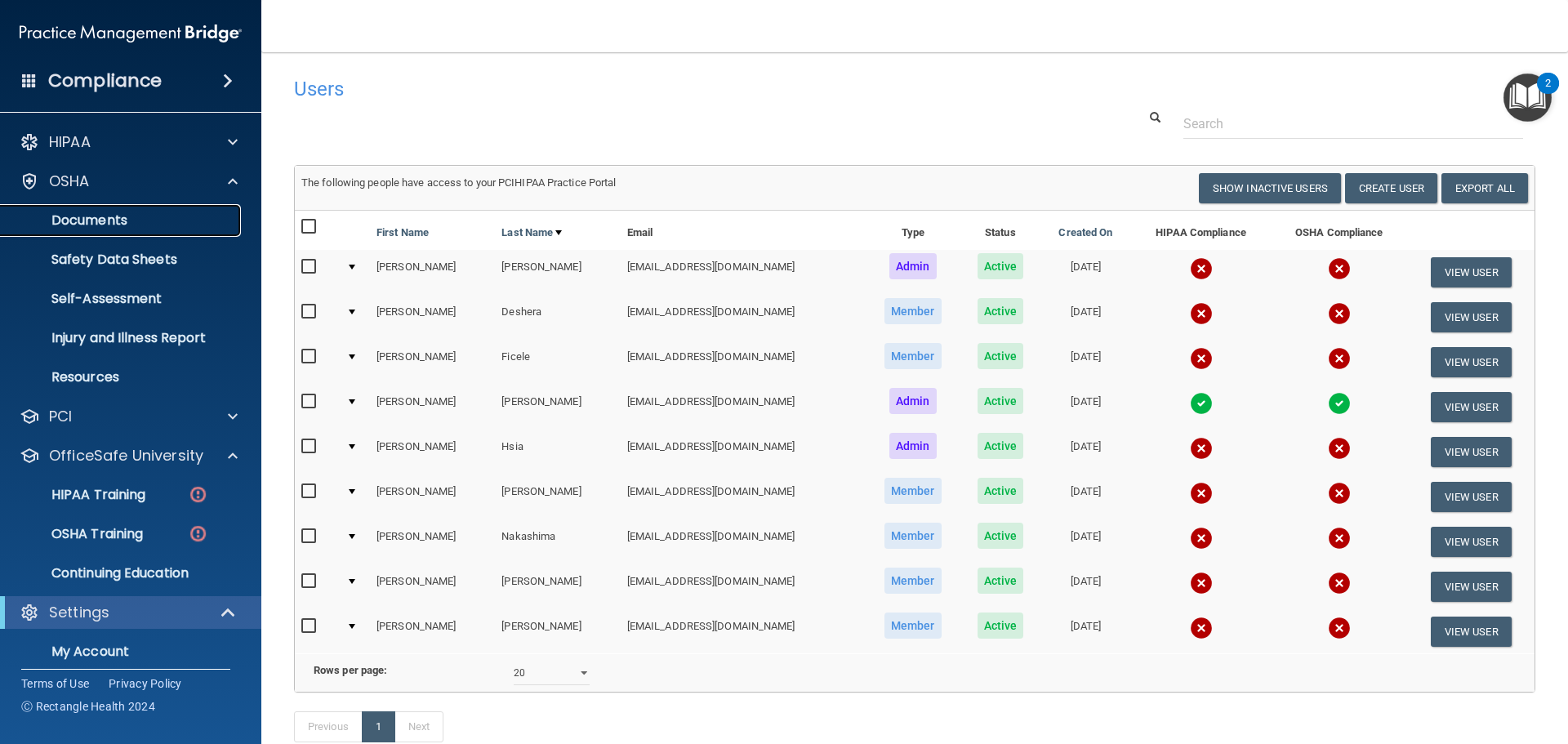
click at [132, 221] on p "Documents" at bounding box center [122, 220] width 223 height 16
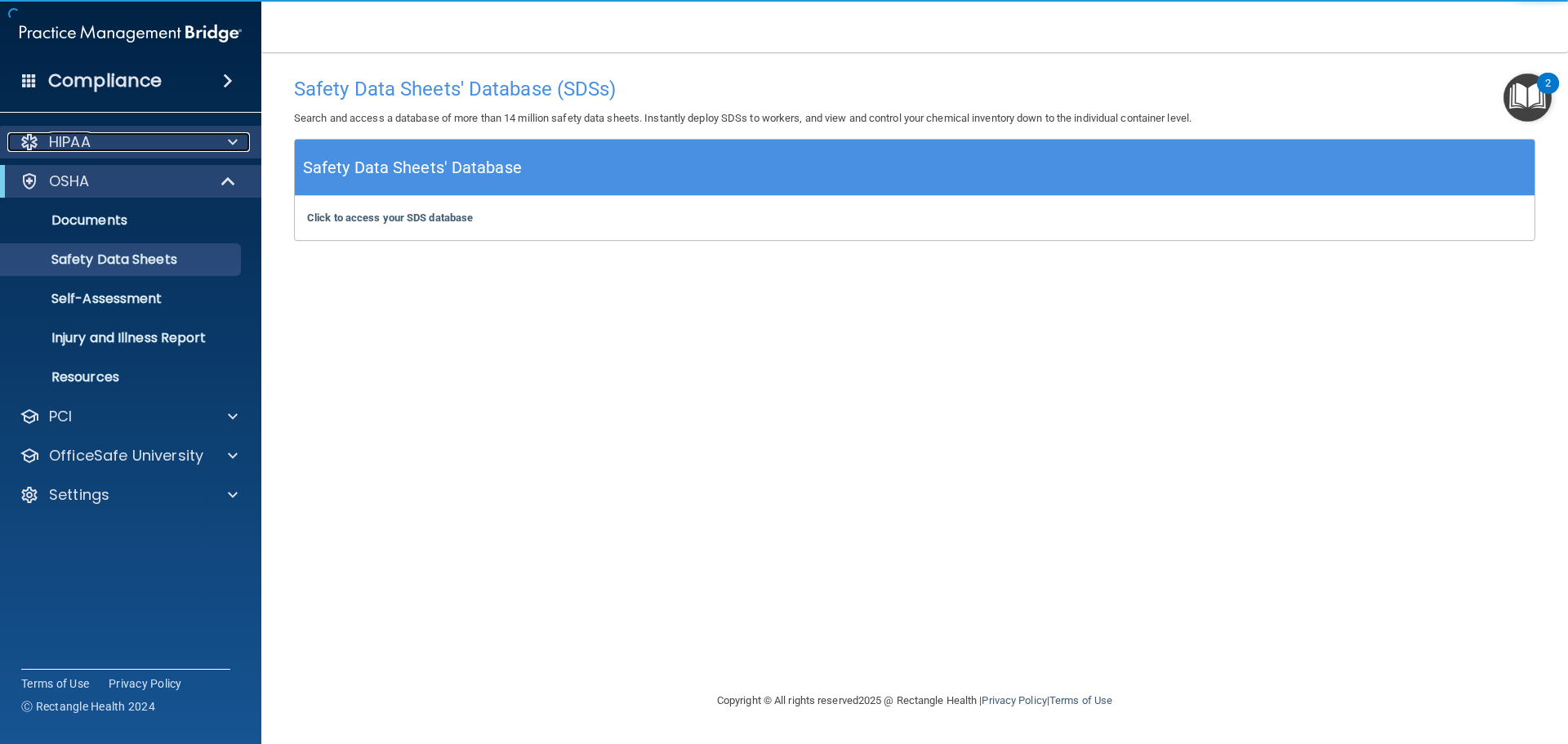
click at [223, 139] on div at bounding box center [230, 142] width 41 height 20
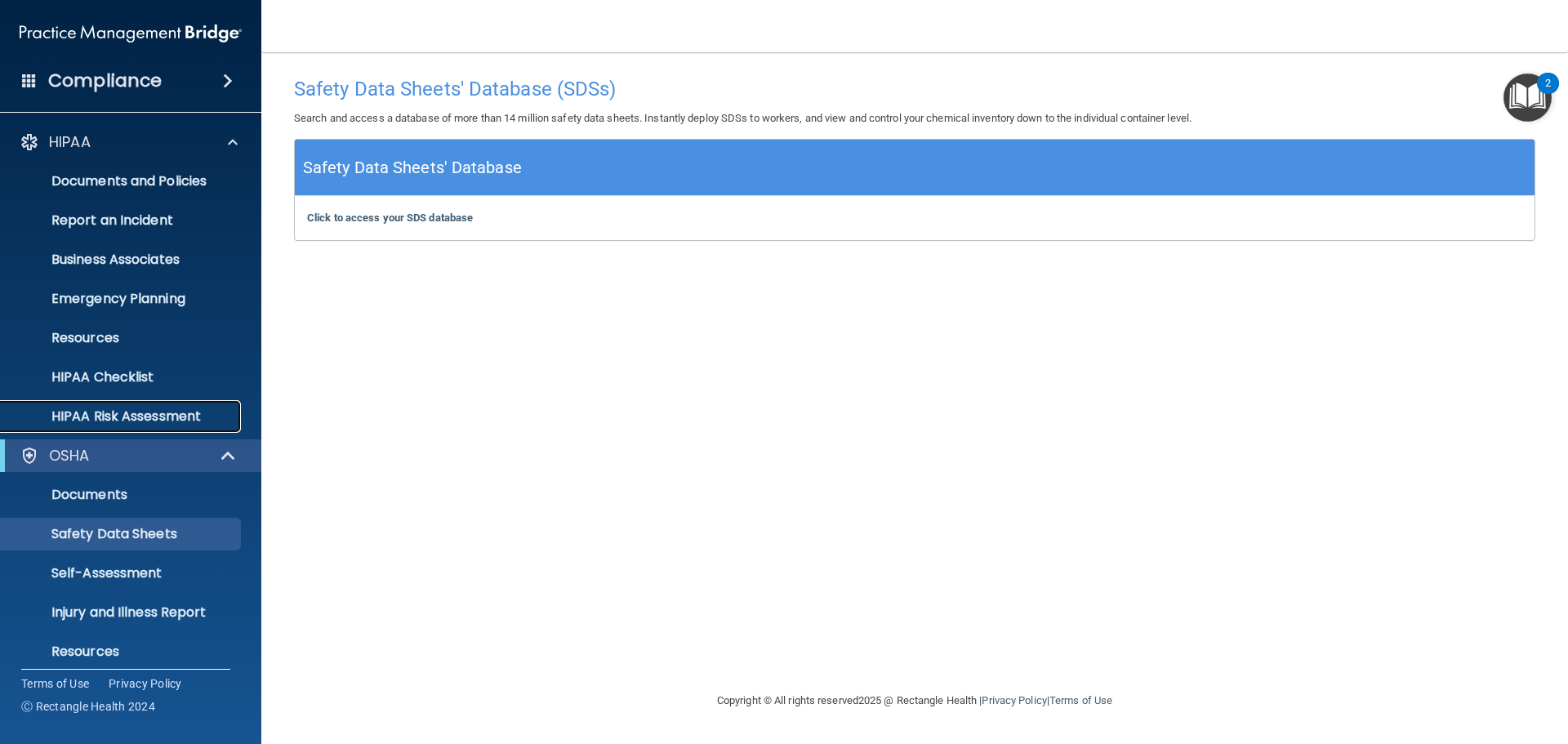
click at [125, 409] on p "HIPAA Risk Assessment" at bounding box center [122, 416] width 223 height 16
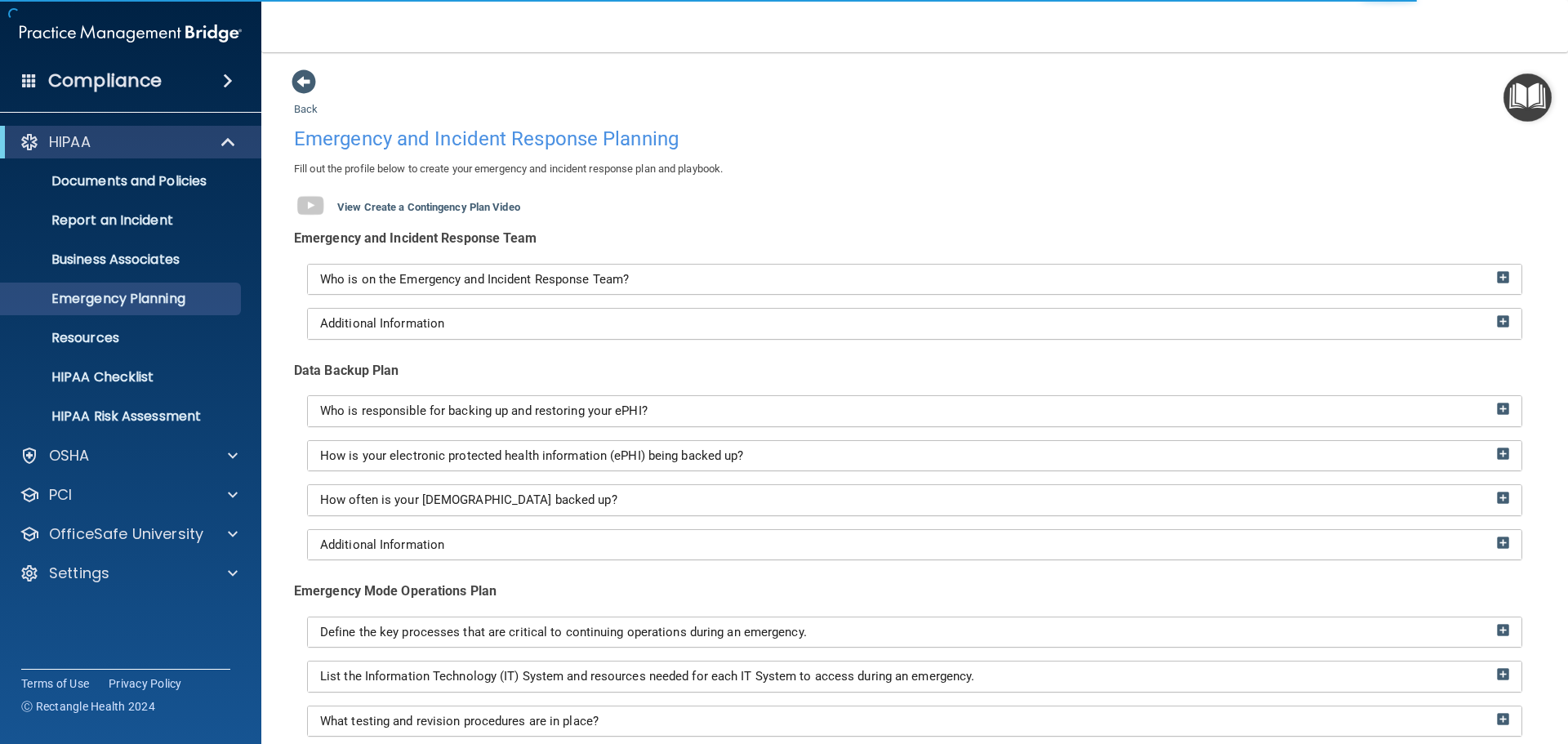
click at [503, 287] on div "Who is on the Emergency and Incident Response Team?" at bounding box center [914, 280] width 1213 height 31
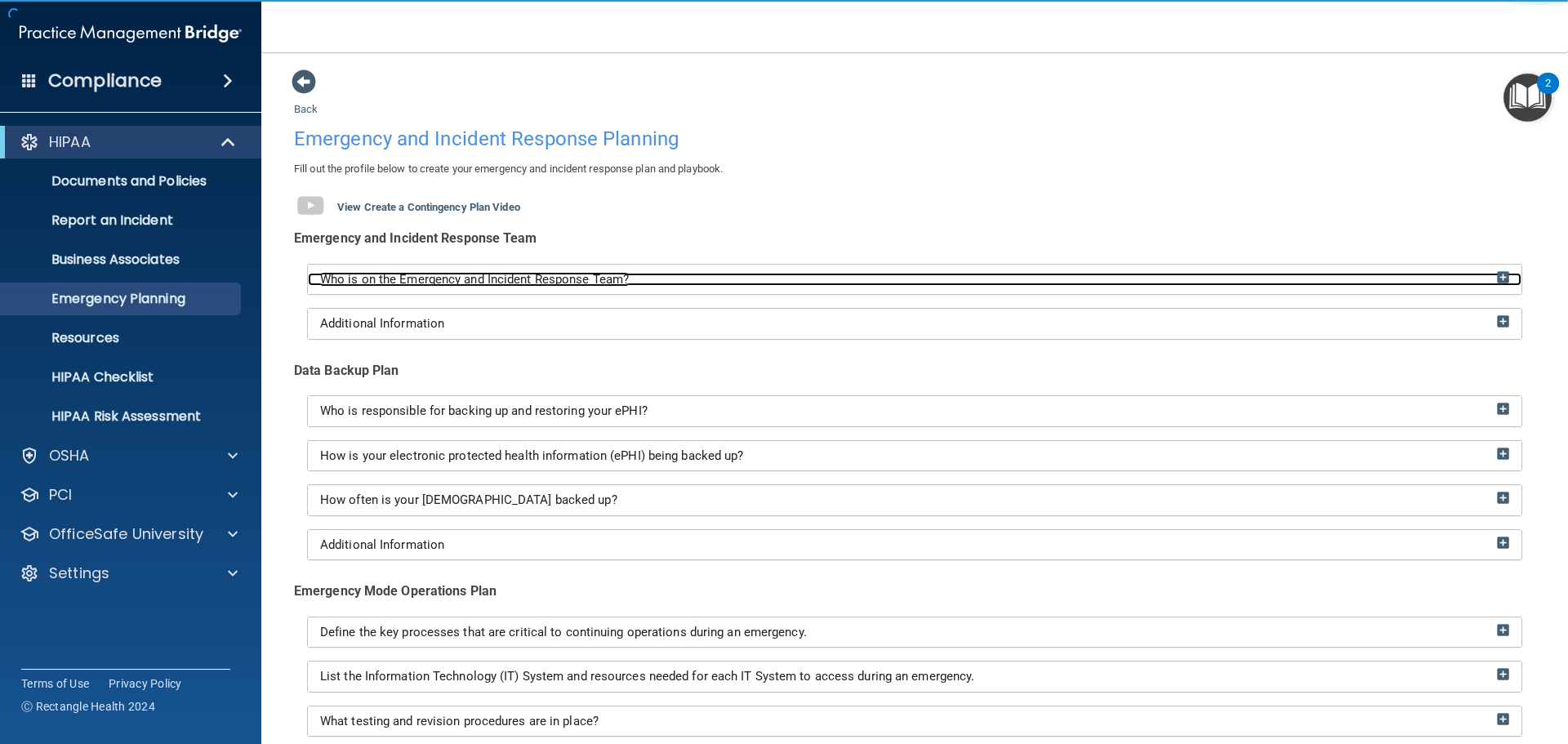
click at [521, 278] on span "Who is on the Emergency and Incident Response Team?" at bounding box center [475, 279] width 309 height 14
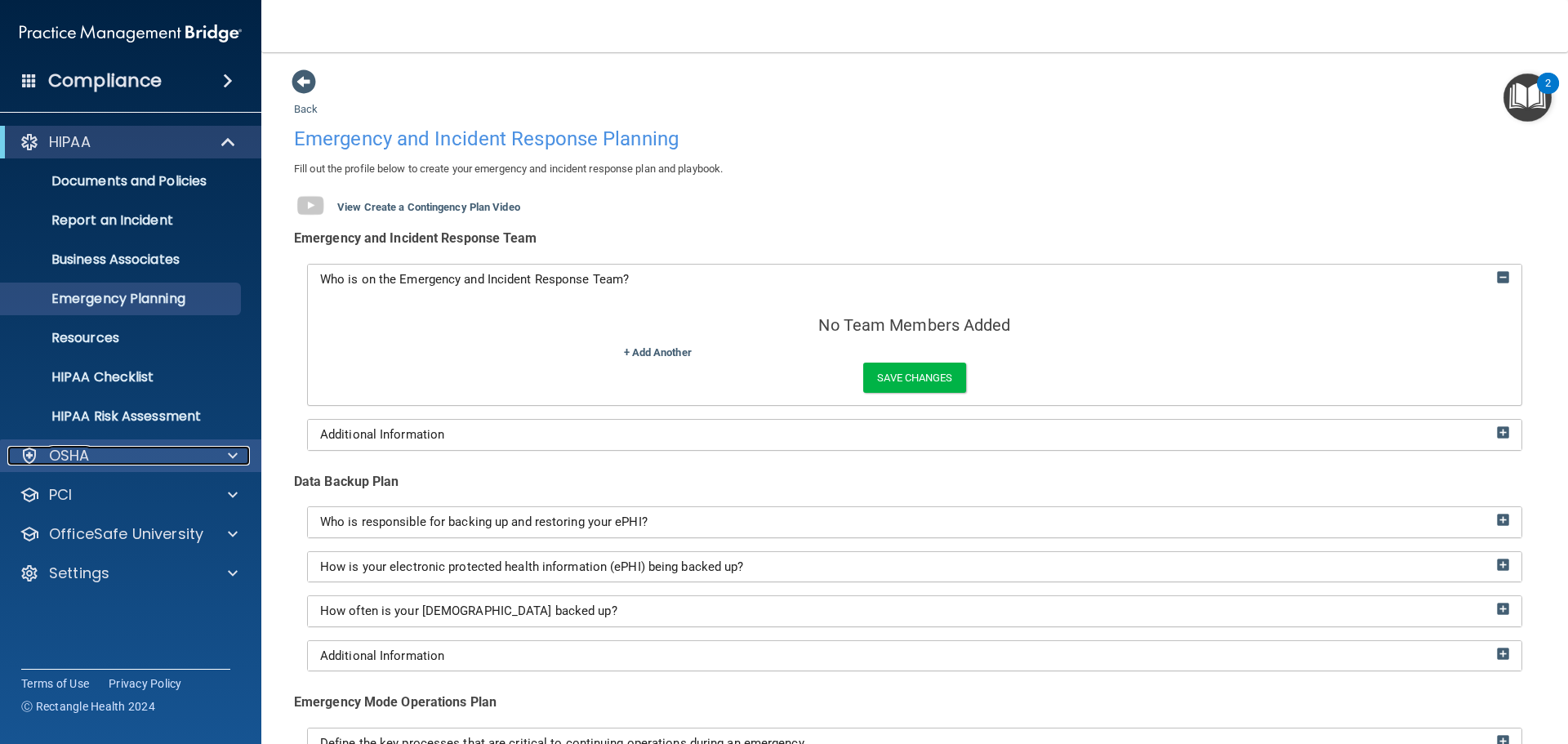
click at [163, 446] on div "OSHA" at bounding box center [109, 455] width 203 height 20
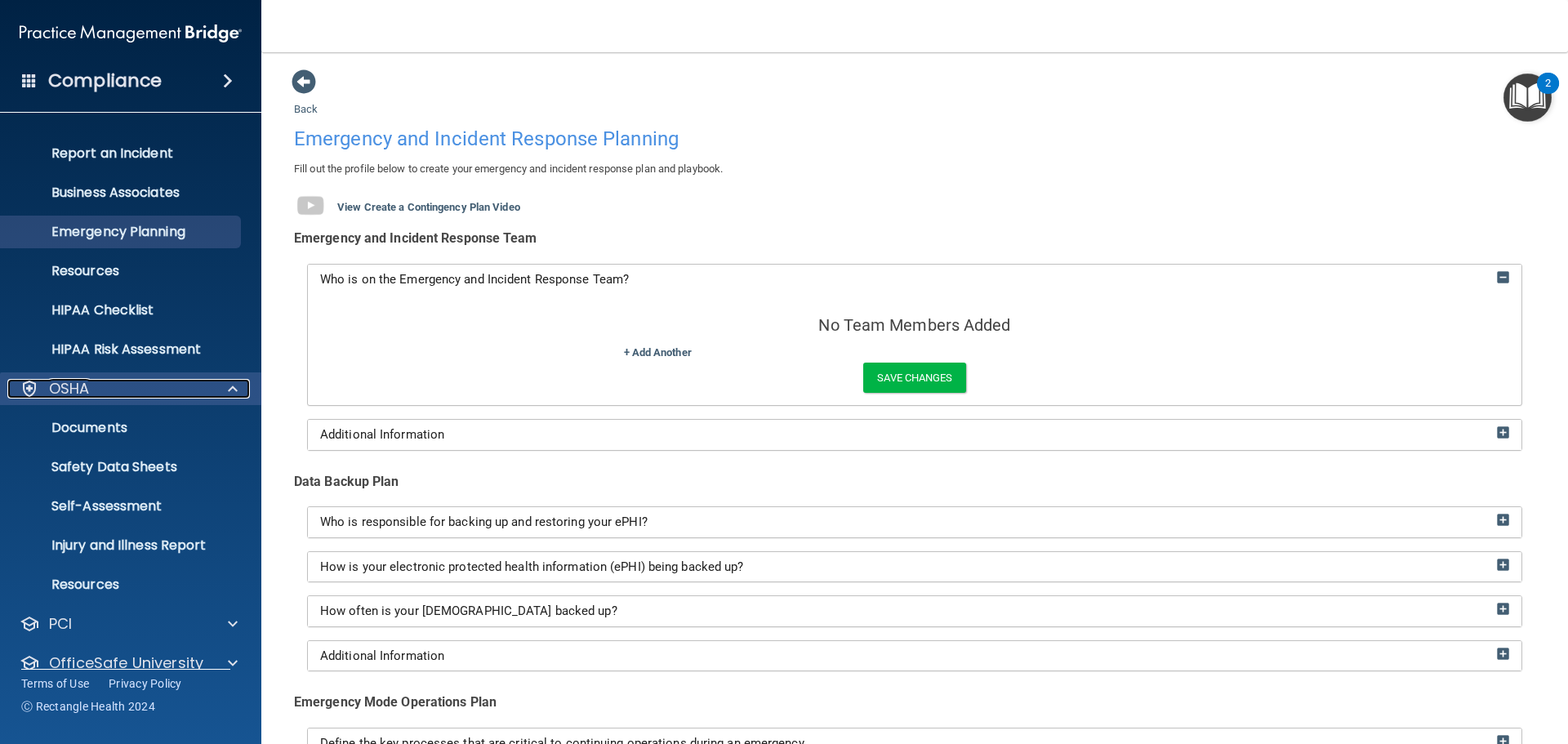
scroll to position [130, 0]
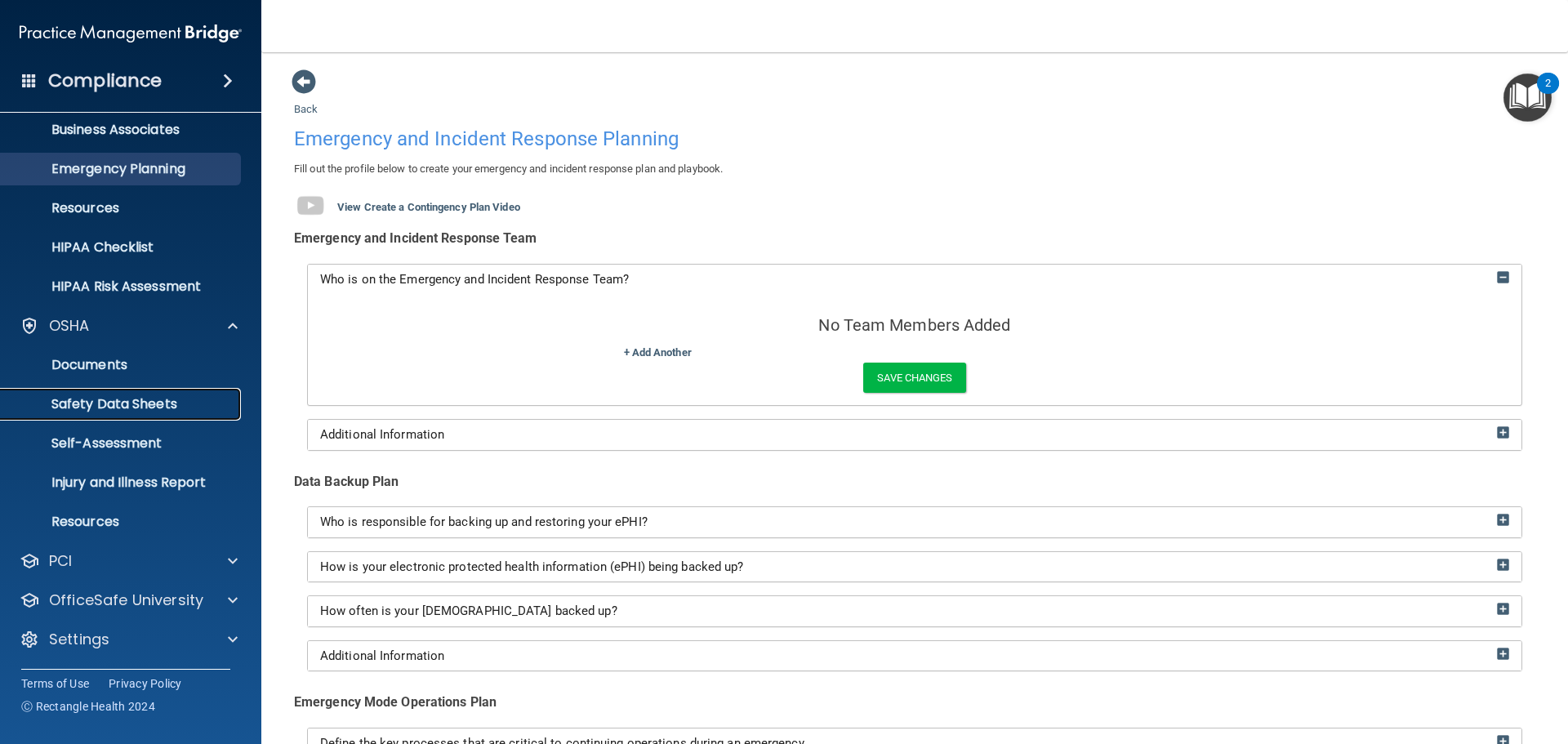
click at [119, 394] on link "Safety Data Sheets" at bounding box center [112, 404] width 257 height 32
